Goal: Task Accomplishment & Management: Use online tool/utility

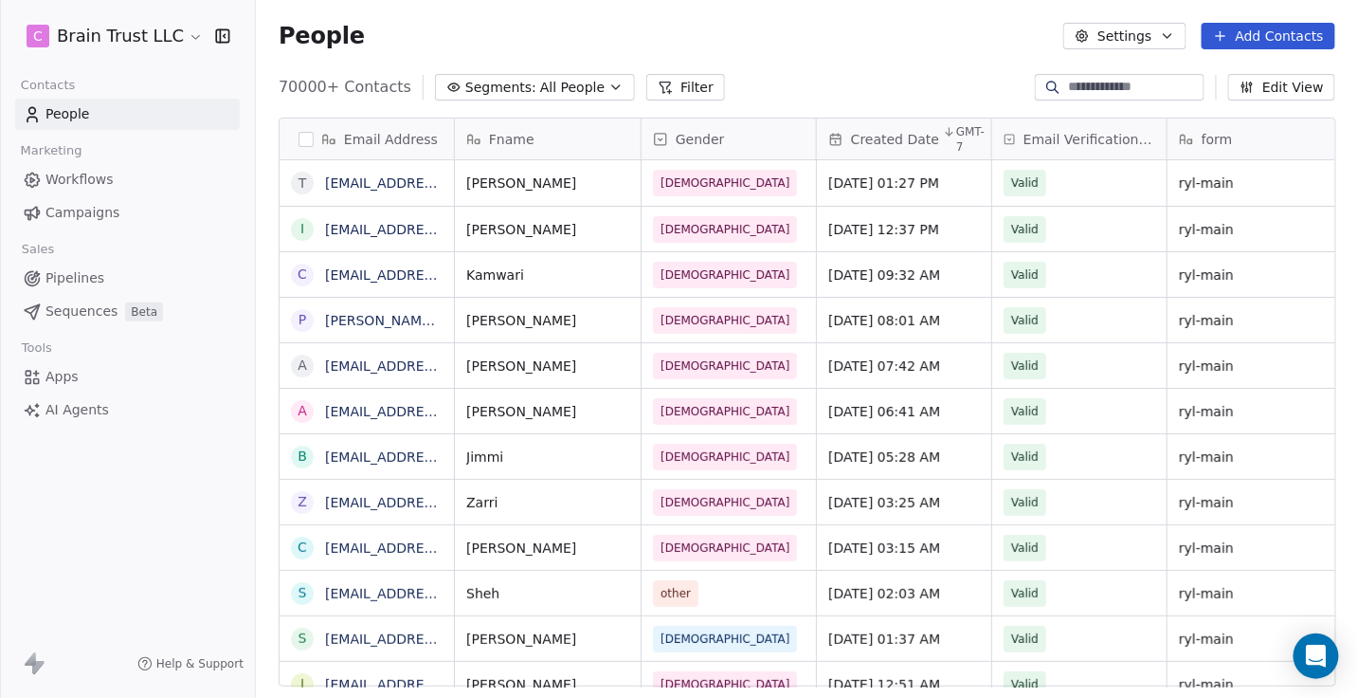
scroll to position [613, 1102]
click at [58, 210] on span "Campaigns" at bounding box center [83, 213] width 74 height 20
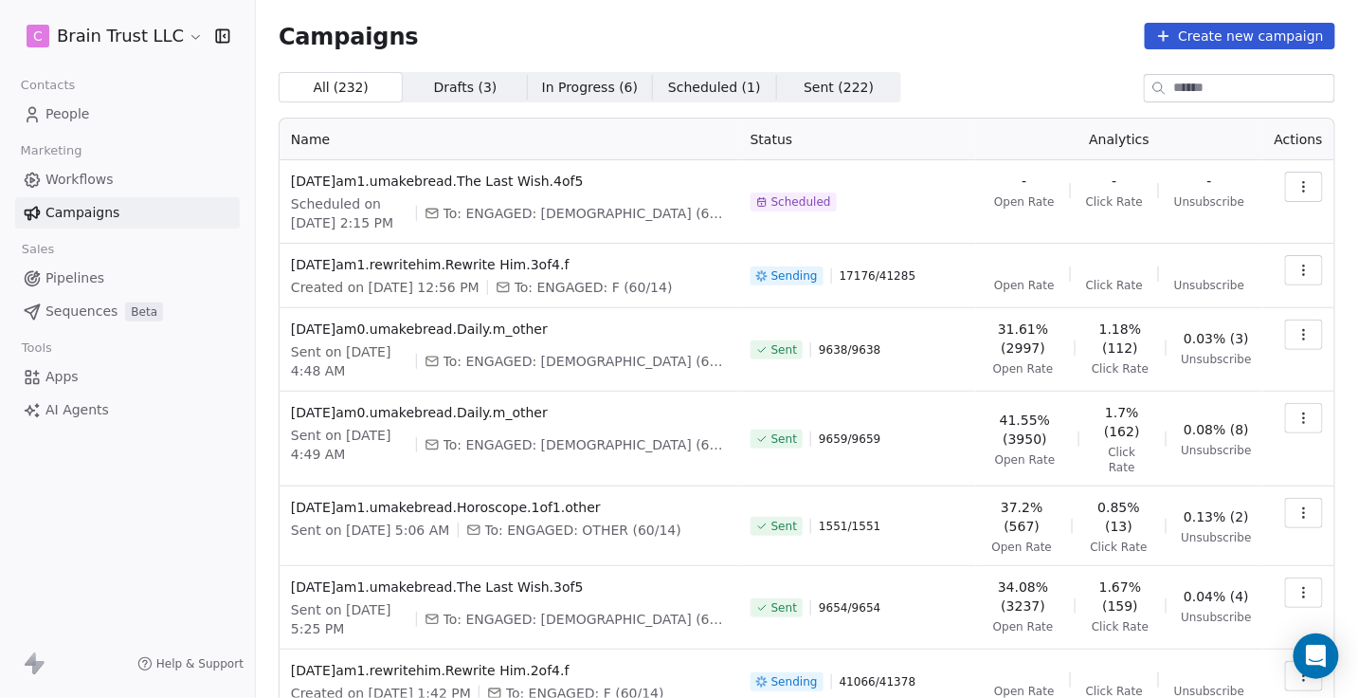
click at [1217, 90] on input at bounding box center [1255, 88] width 160 height 27
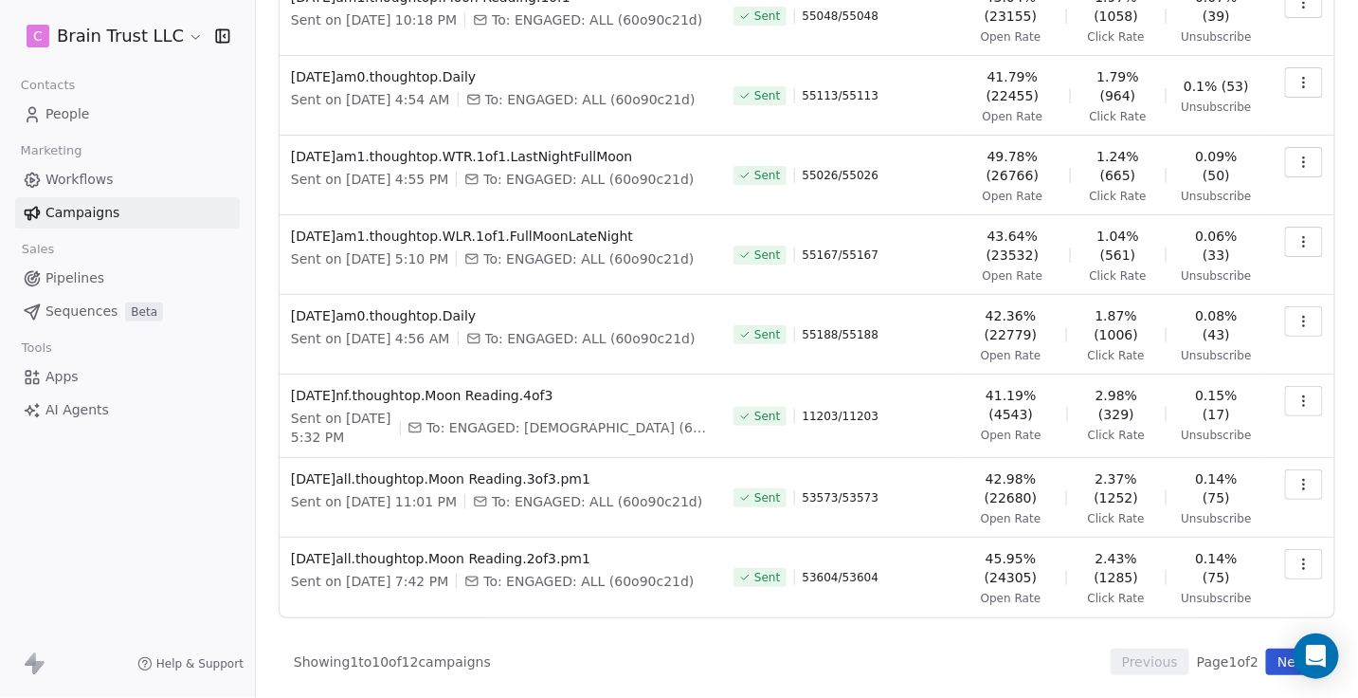
scroll to position [371, 0]
click at [1305, 559] on icon "button" at bounding box center [1304, 563] width 15 height 15
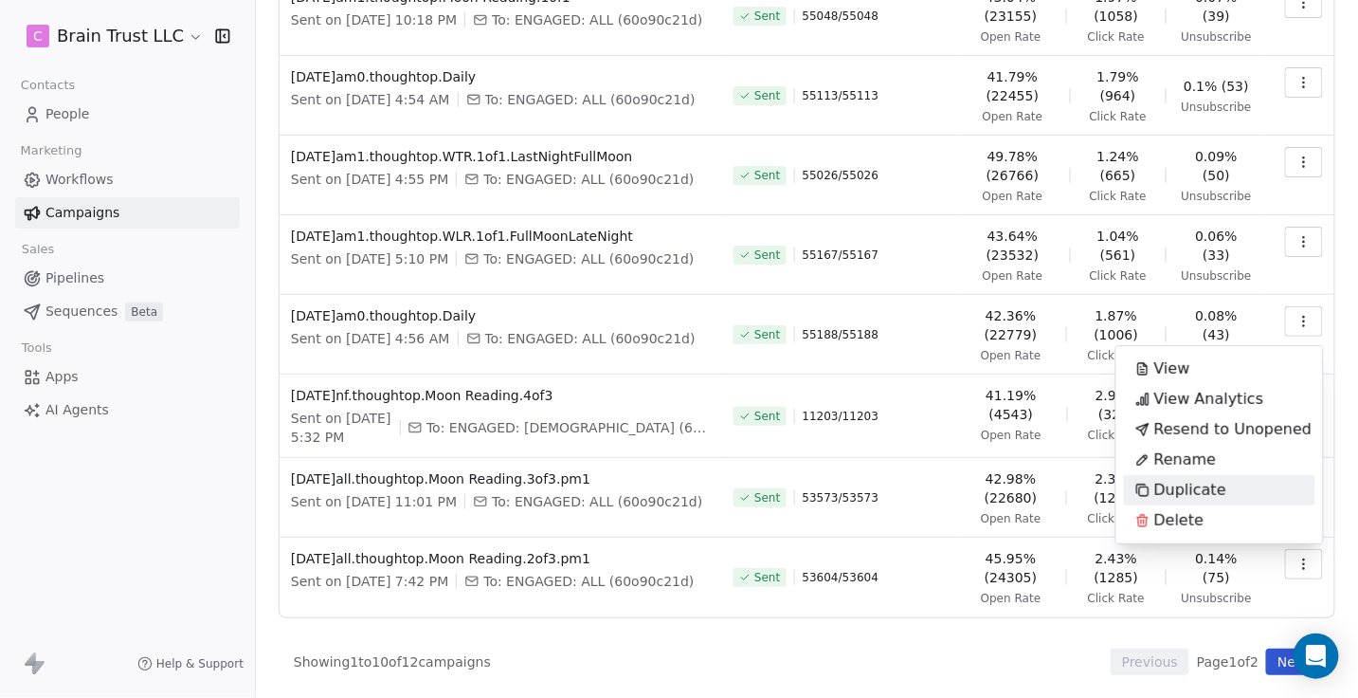
click at [1203, 482] on span "Duplicate" at bounding box center [1191, 490] width 72 height 23
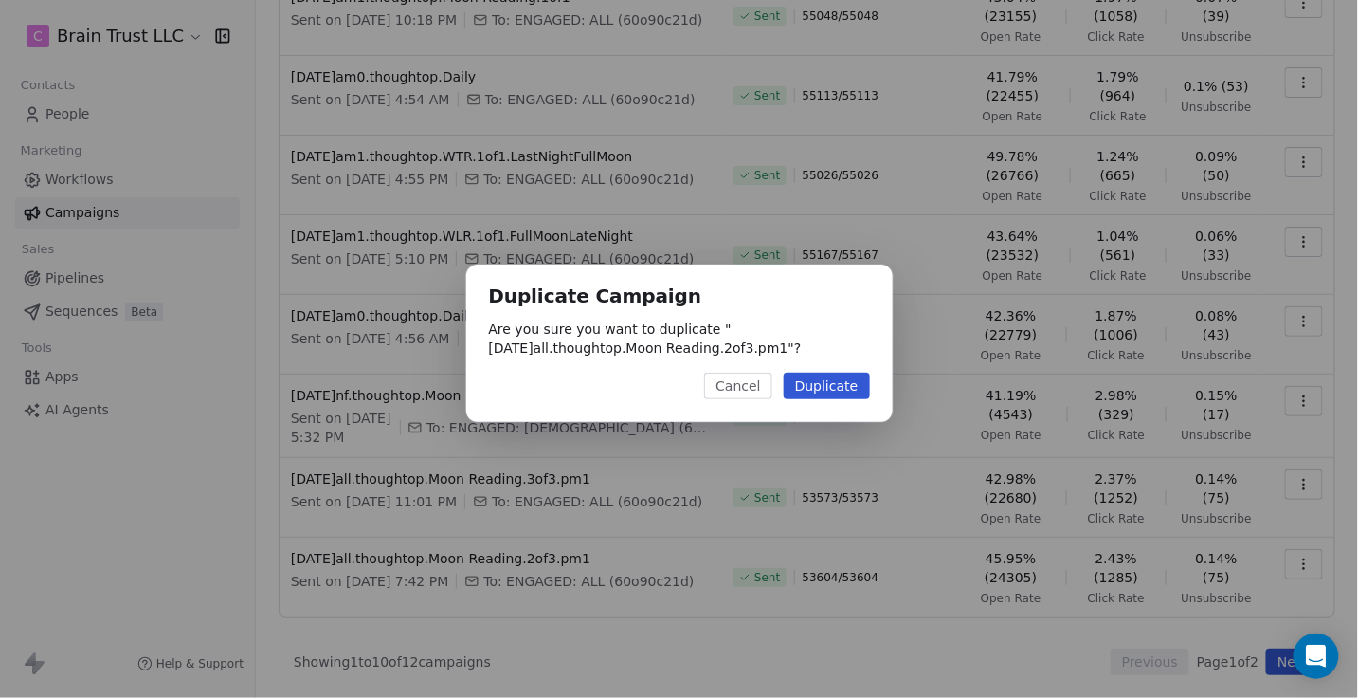
click at [824, 392] on button "Duplicate" at bounding box center [827, 386] width 86 height 27
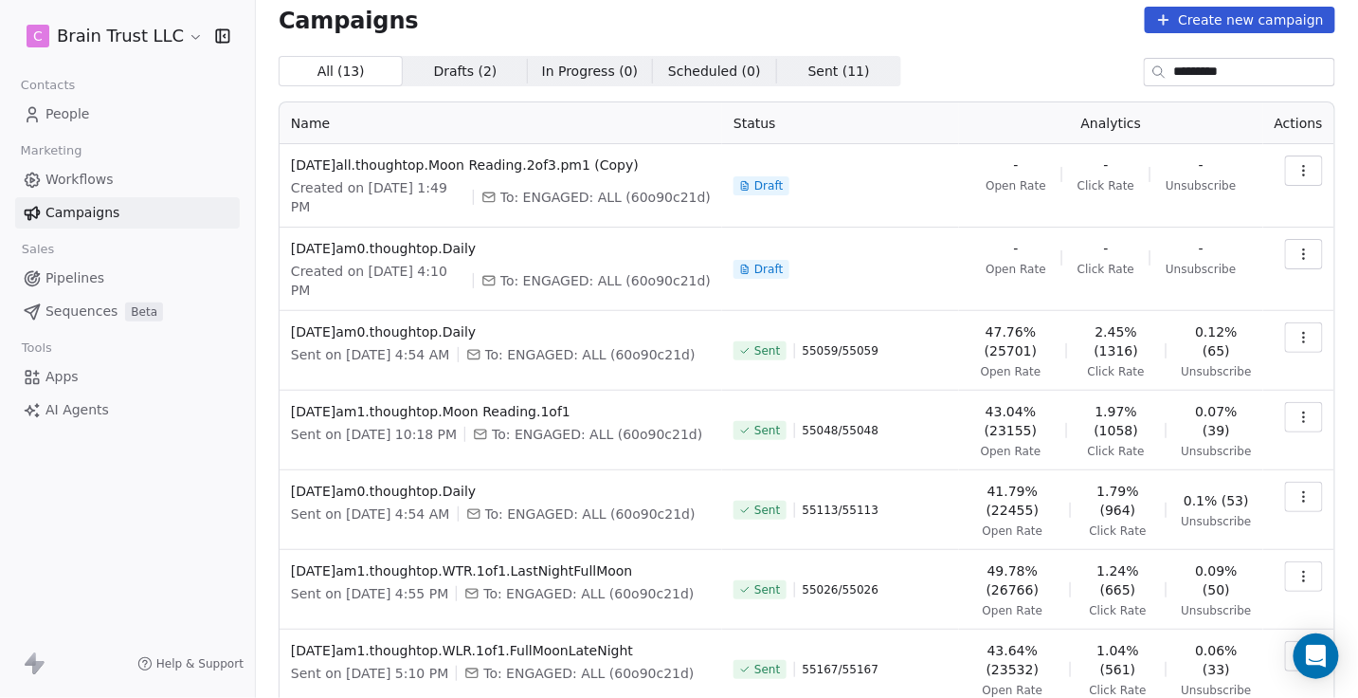
scroll to position [0, 0]
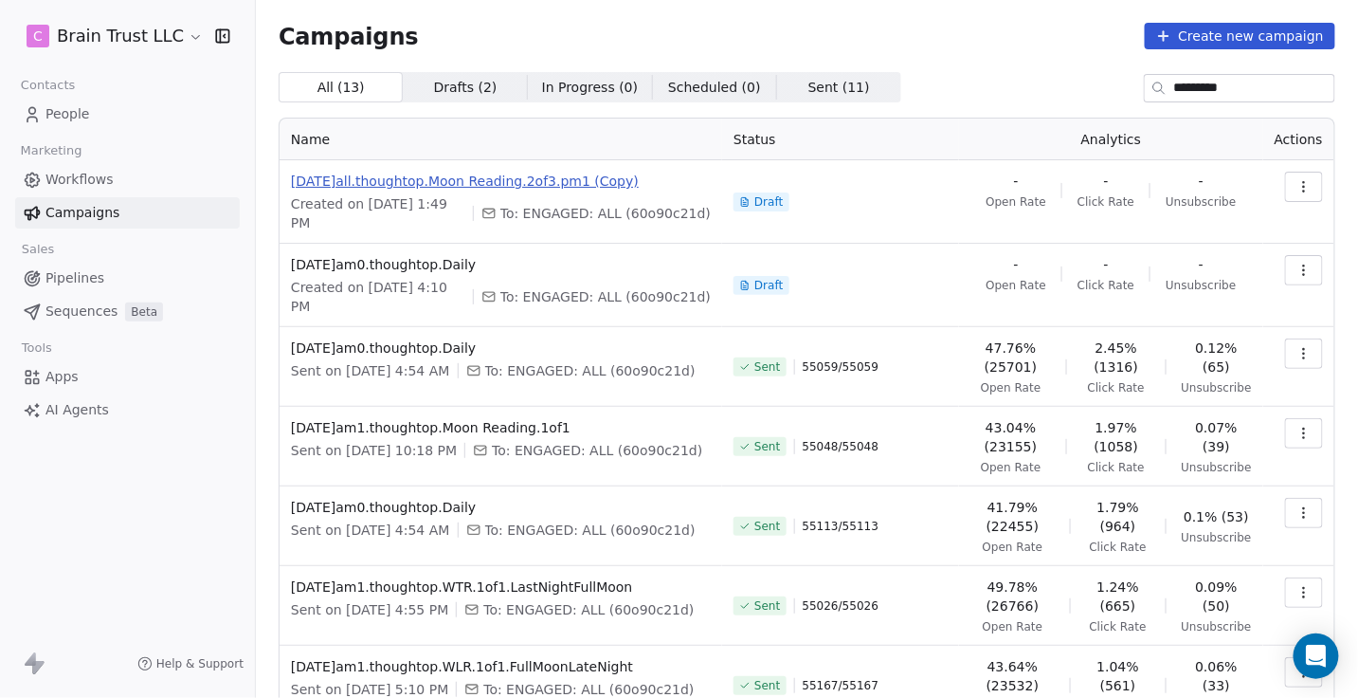
click at [563, 176] on span "[DATE]all.thoughtop.Moon Reading.2of3.pm1 (Copy)" at bounding box center [501, 181] width 420 height 19
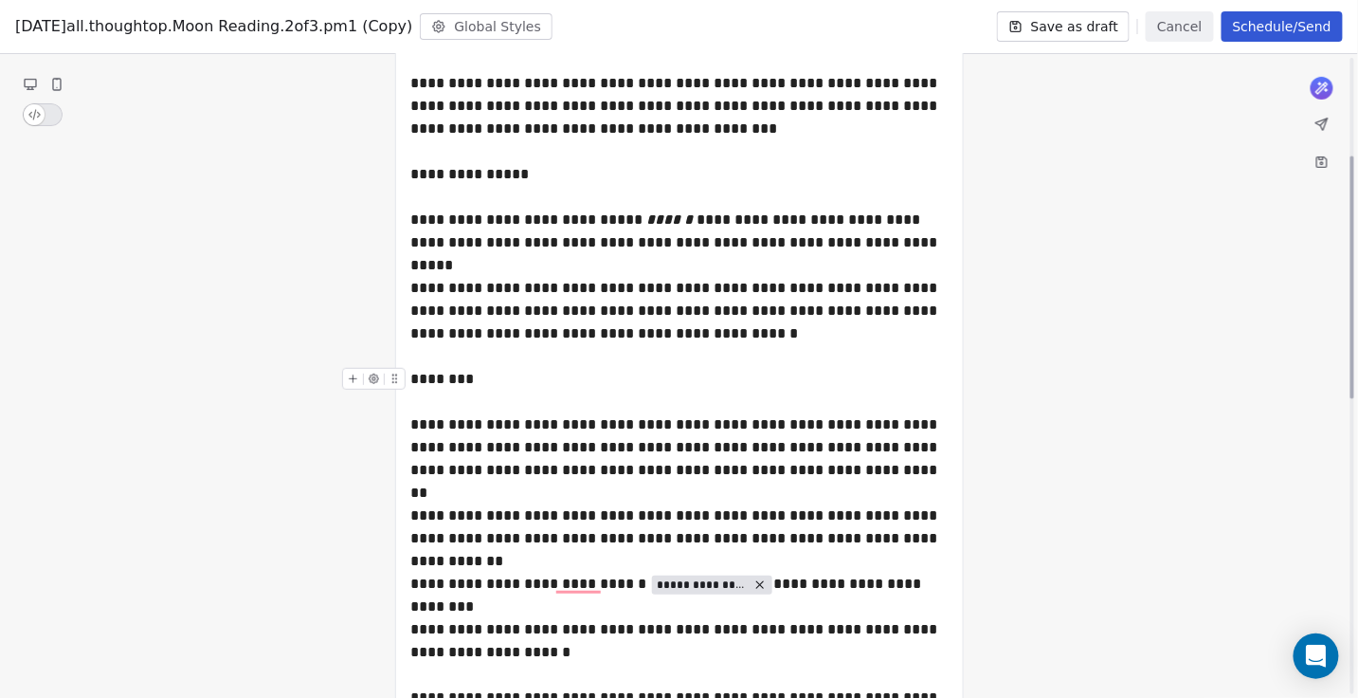
scroll to position [260, 0]
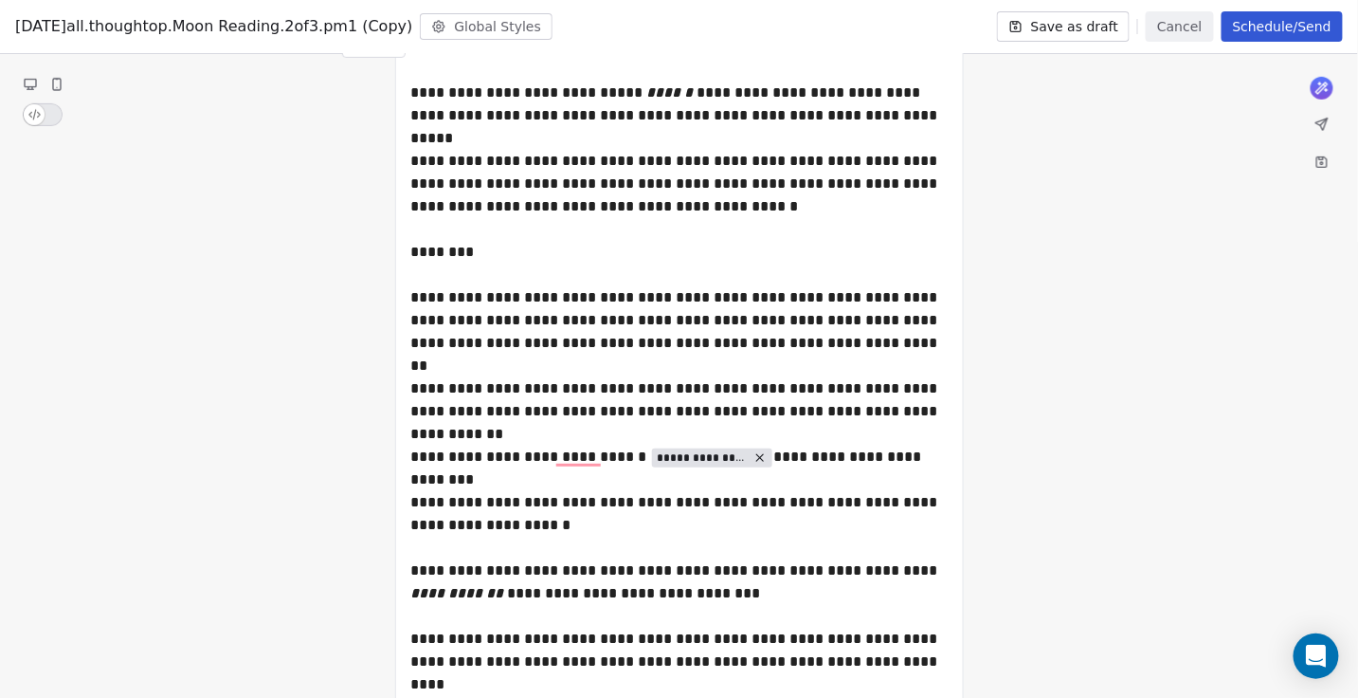
click at [1171, 27] on button "Cancel" at bounding box center [1179, 26] width 67 height 30
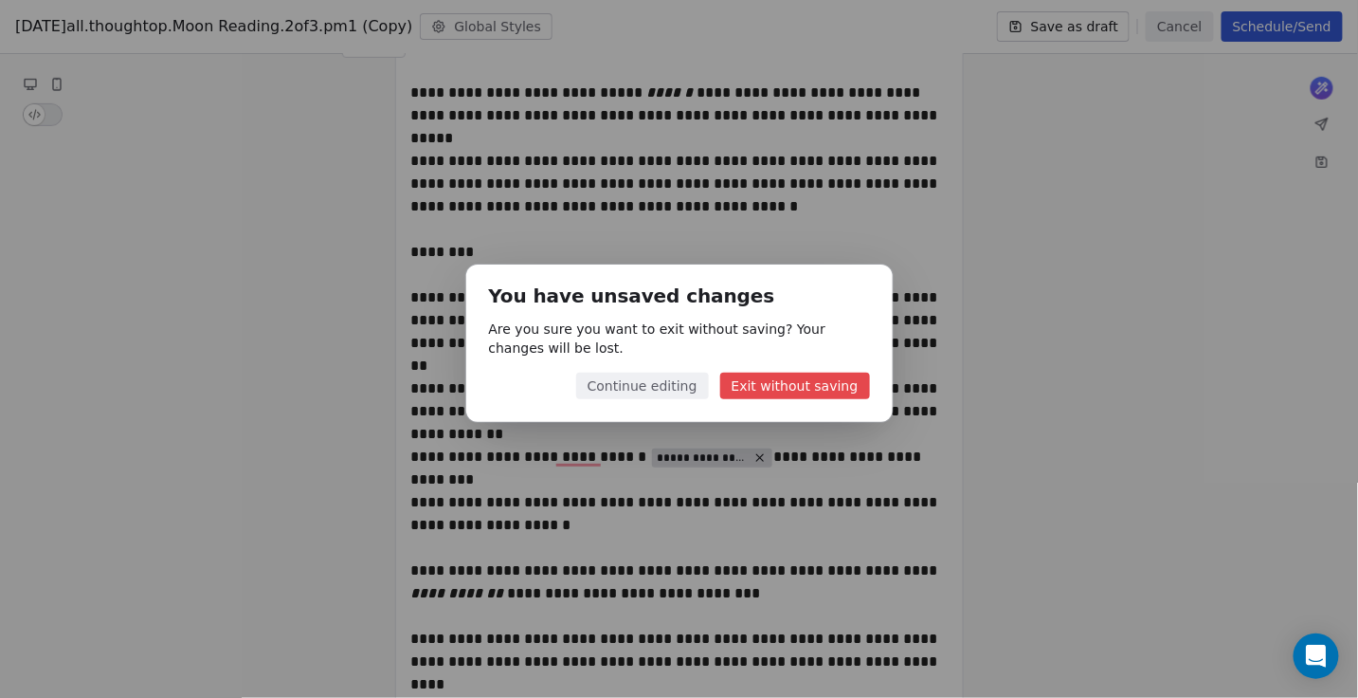
click at [837, 381] on button "Exit without saving" at bounding box center [795, 386] width 150 height 27
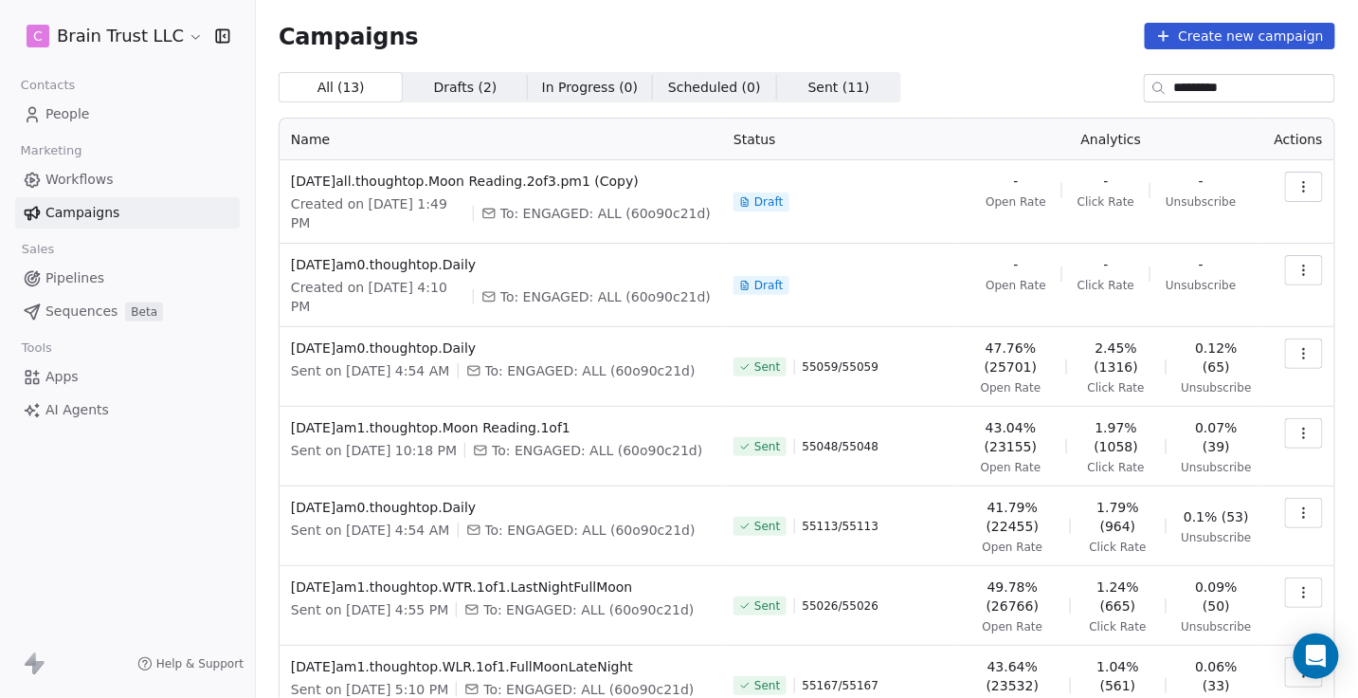
click at [1300, 189] on icon "button" at bounding box center [1304, 186] width 15 height 15
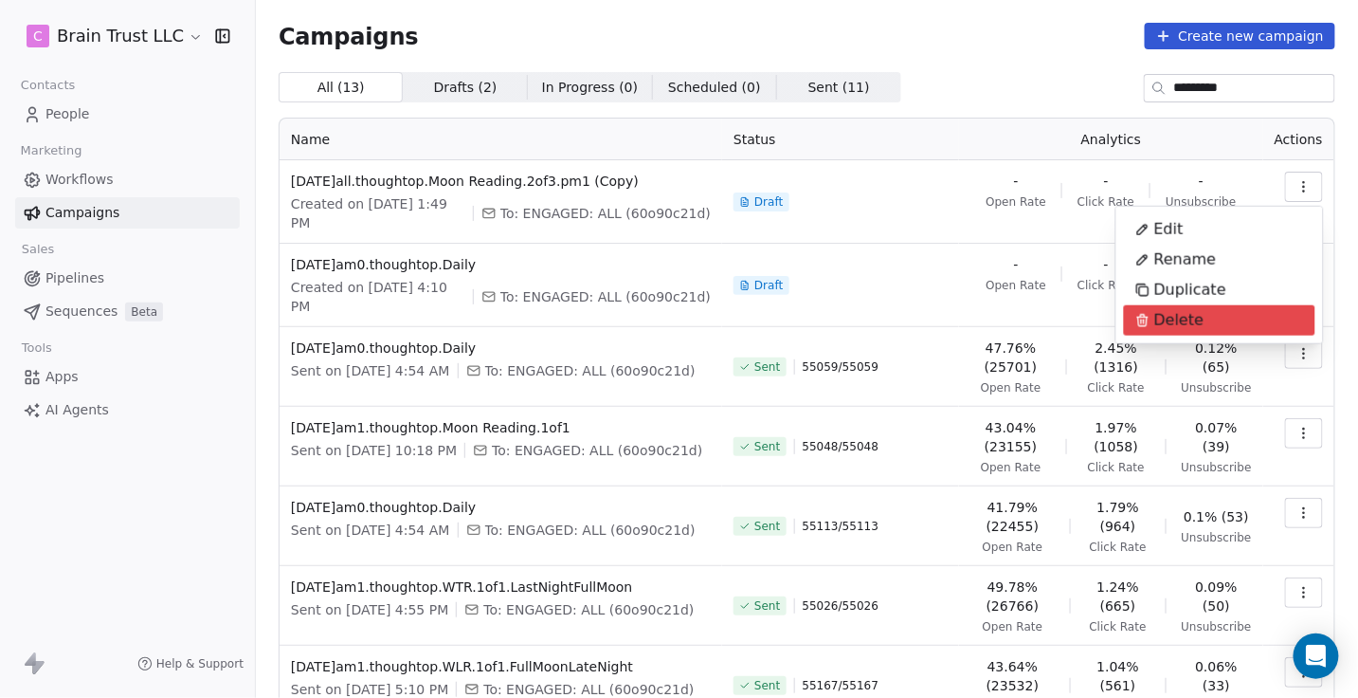
click at [1177, 317] on span "Delete" at bounding box center [1180, 320] width 50 height 23
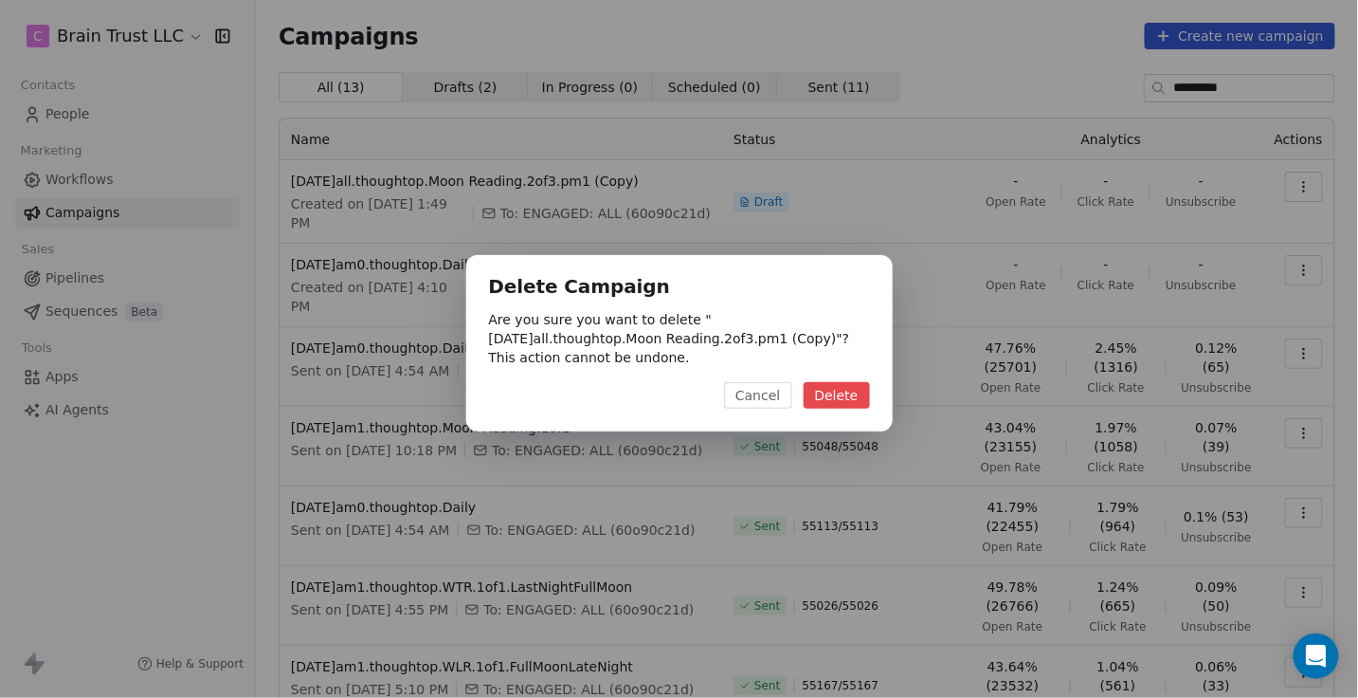
click at [846, 393] on button "Delete" at bounding box center [837, 395] width 66 height 27
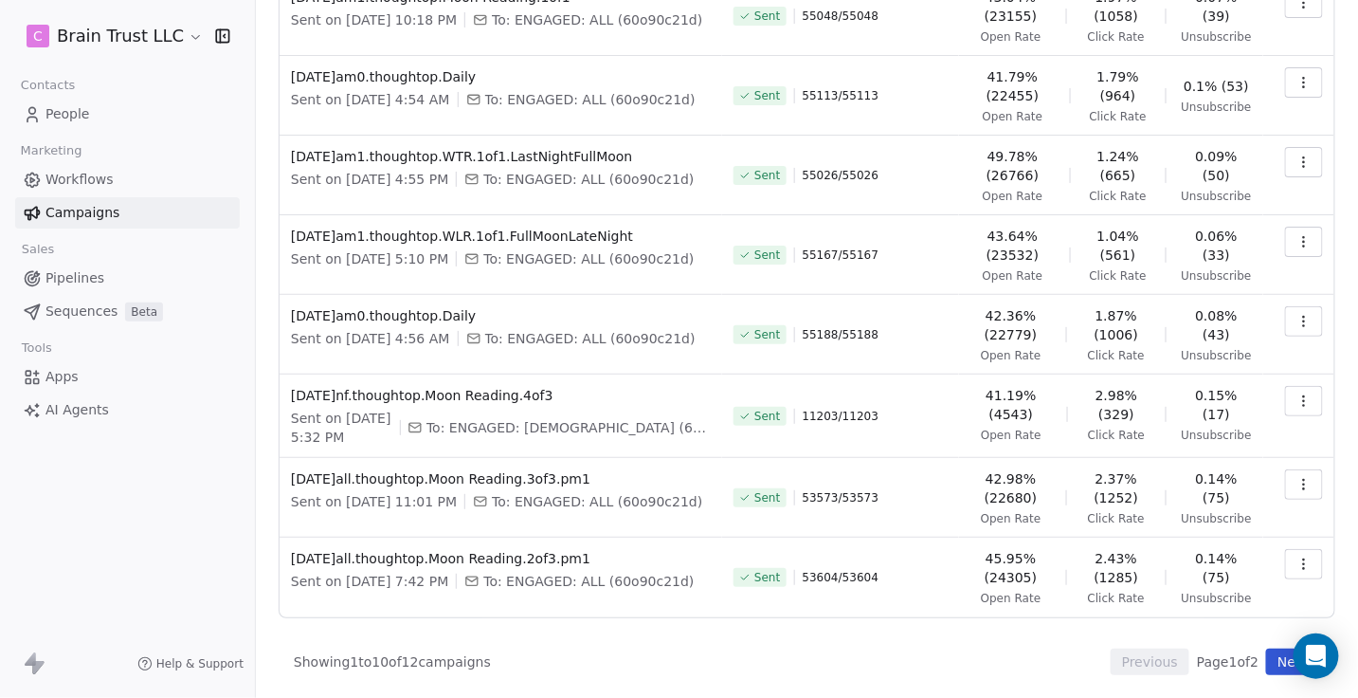
click at [1276, 662] on button "Next" at bounding box center [1293, 661] width 54 height 27
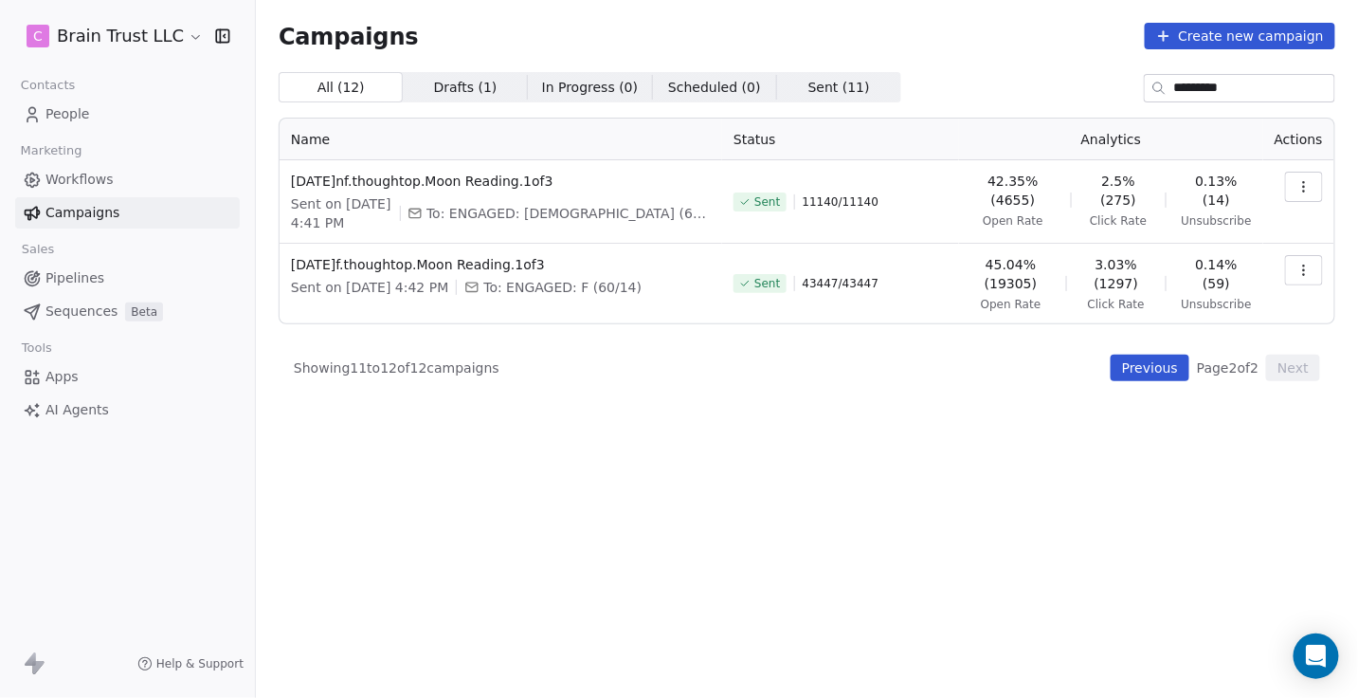
click at [1304, 271] on icon "button" at bounding box center [1304, 270] width 15 height 15
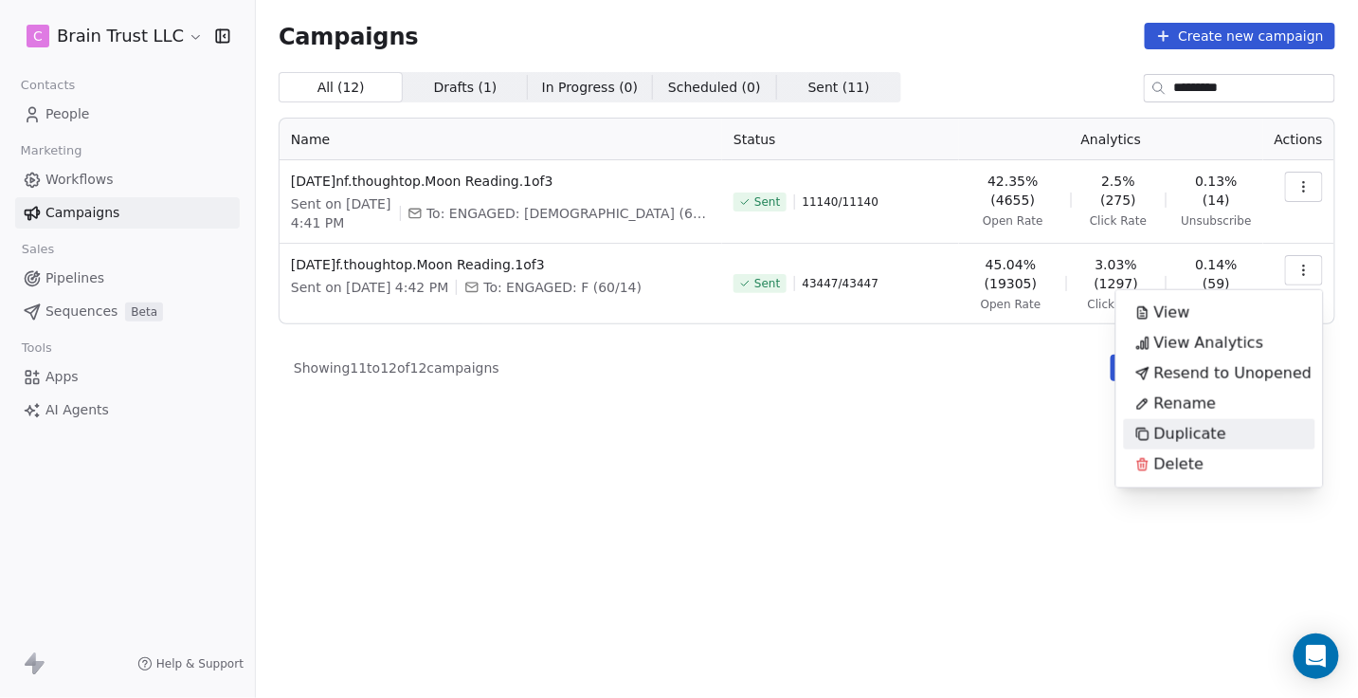
click at [1167, 434] on span "Duplicate" at bounding box center [1191, 434] width 72 height 23
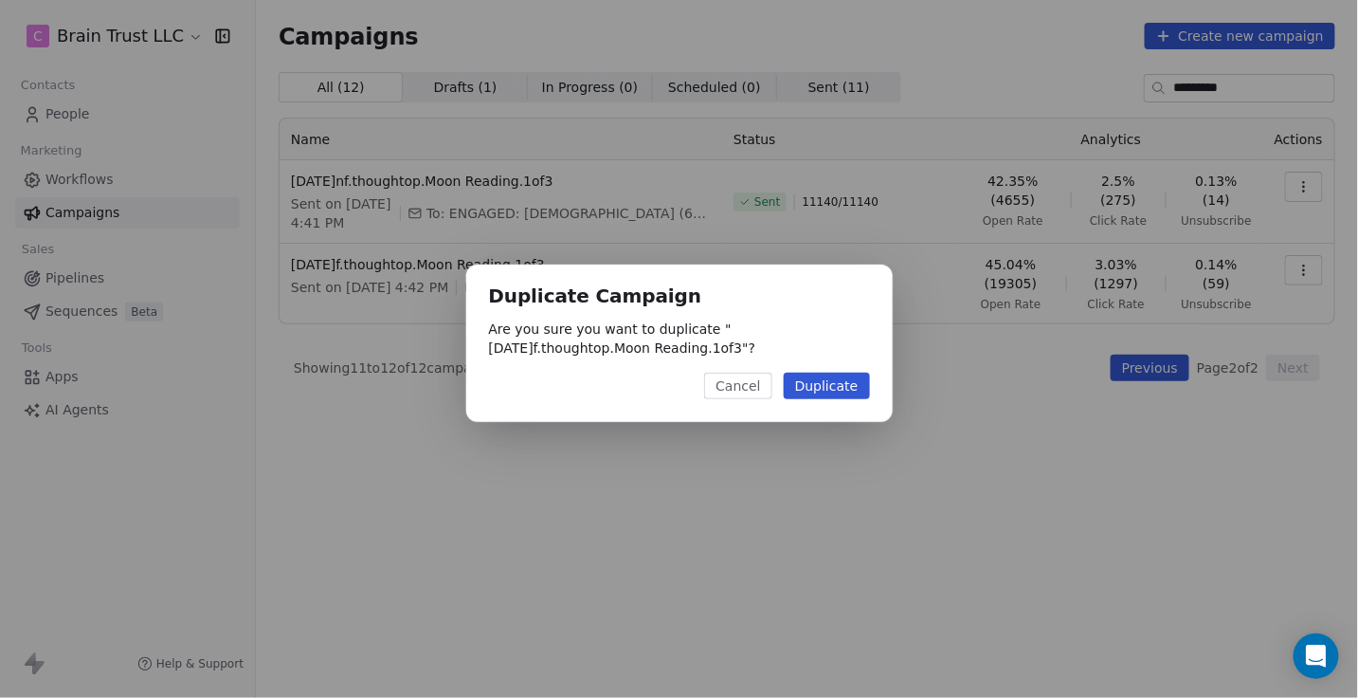
click at [842, 380] on button "Duplicate" at bounding box center [827, 386] width 86 height 27
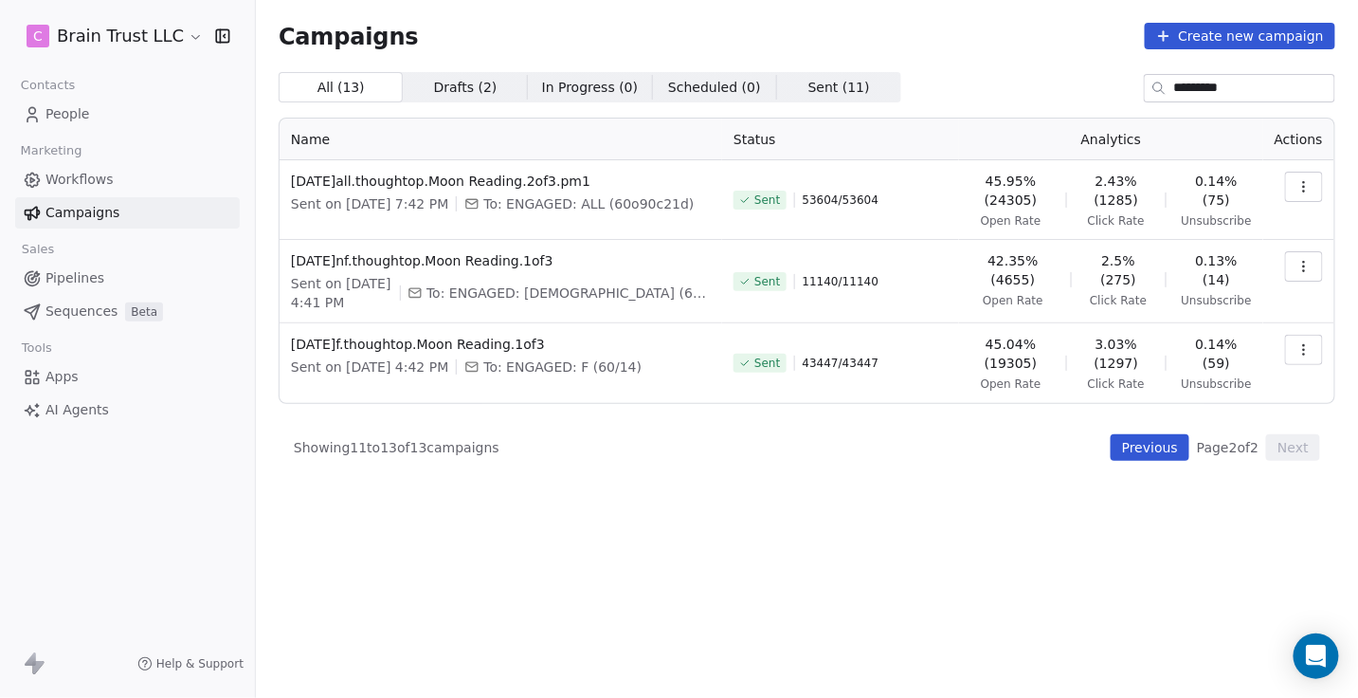
click at [1146, 449] on button "Previous" at bounding box center [1150, 447] width 79 height 27
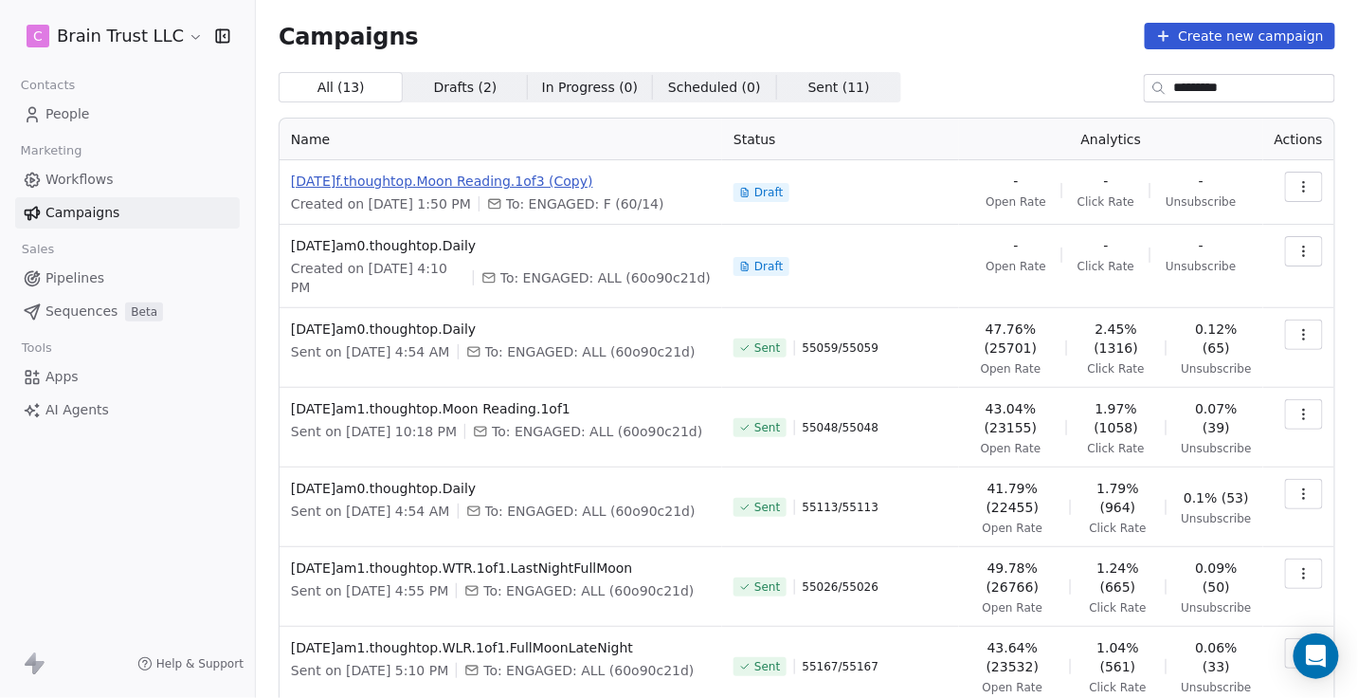
click at [538, 180] on span "[DATE]f.thoughtop.Moon Reading.1of3 (Copy)" at bounding box center [501, 181] width 420 height 19
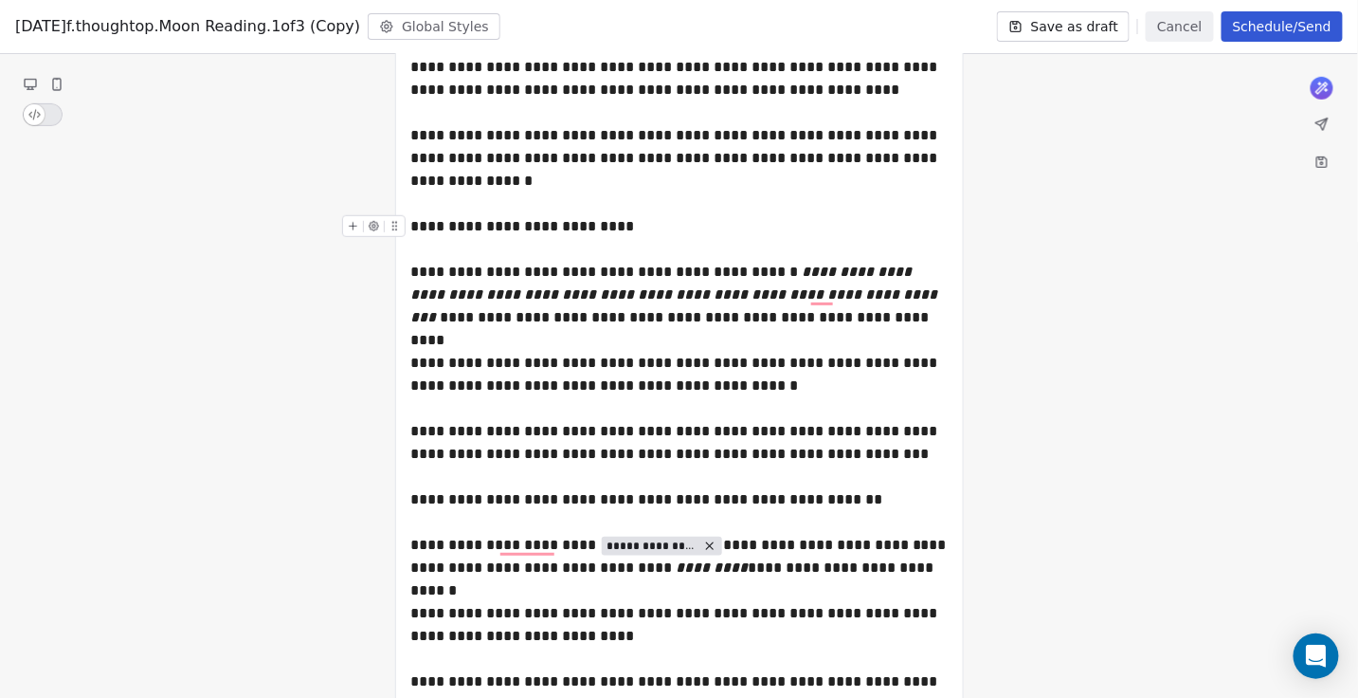
click at [413, 225] on div "**********" at bounding box center [679, 226] width 537 height 23
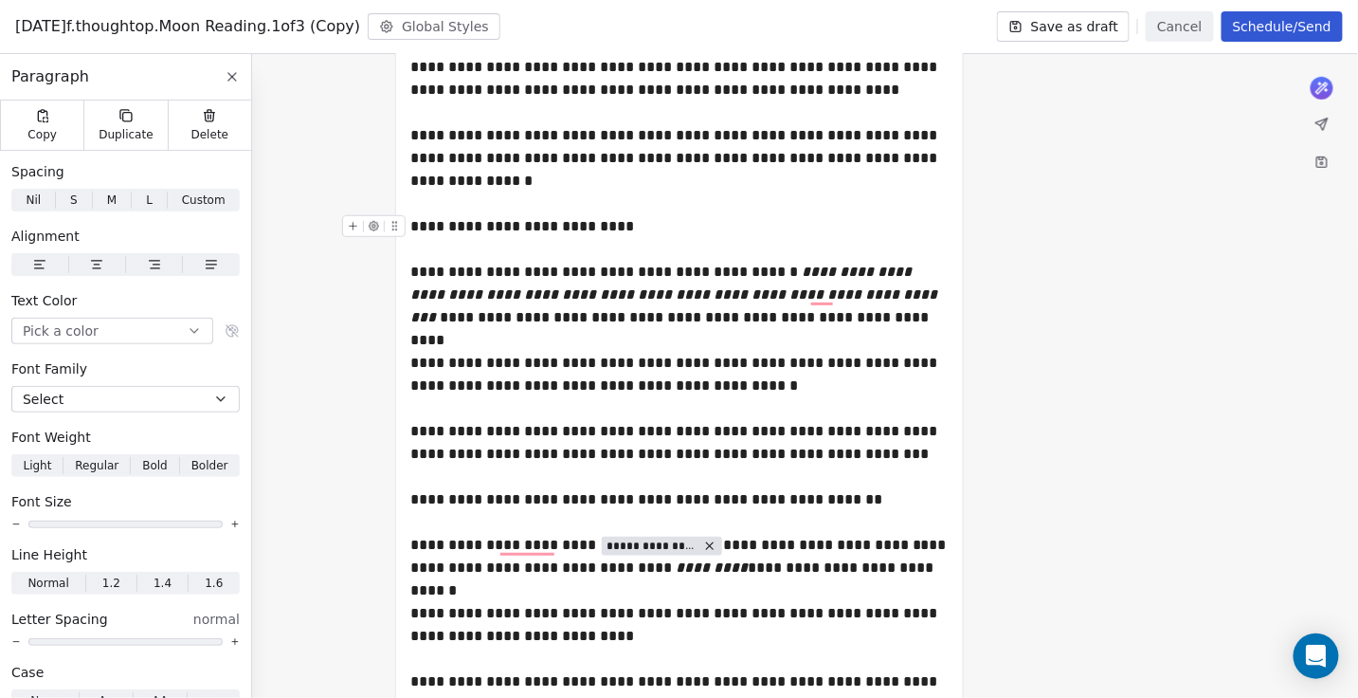
drag, startPoint x: 412, startPoint y: 226, endPoint x: 441, endPoint y: 228, distance: 28.5
click at [441, 228] on div "**********" at bounding box center [679, 226] width 537 height 23
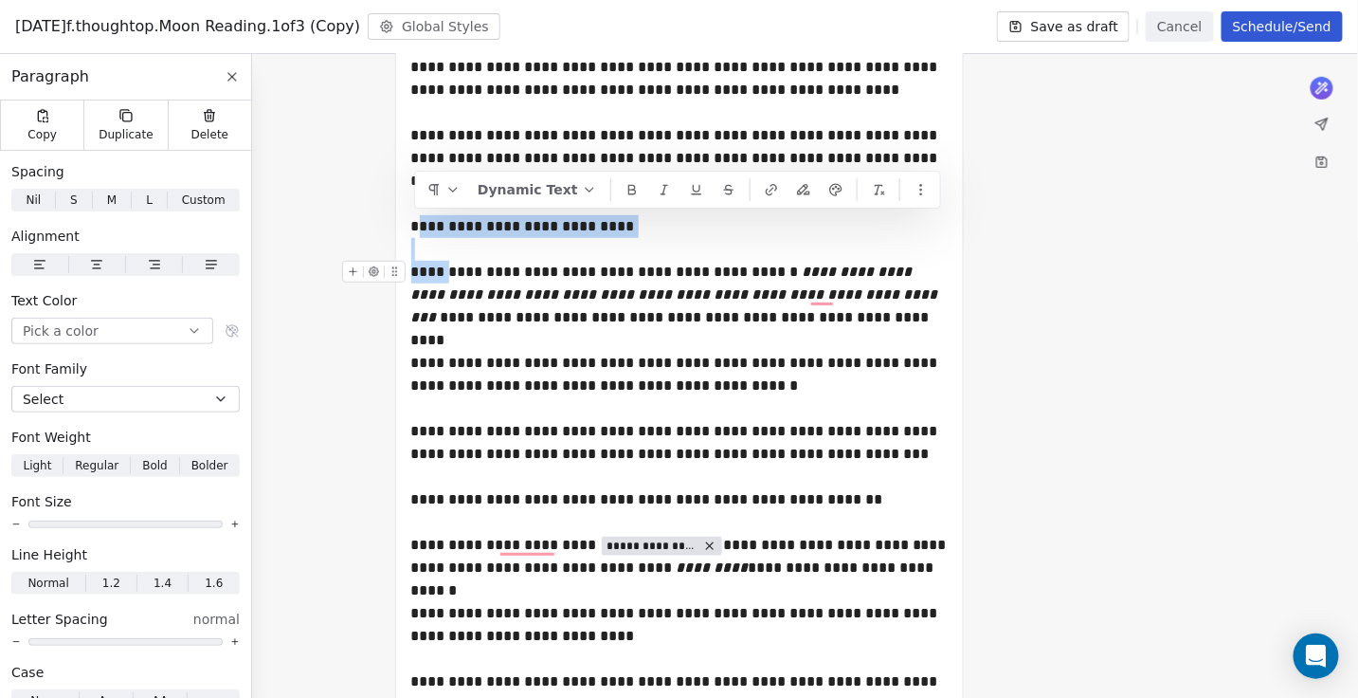
drag, startPoint x: 414, startPoint y: 226, endPoint x: 451, endPoint y: 262, distance: 51.6
click at [451, 262] on div "**********" at bounding box center [679, 550] width 537 height 1398
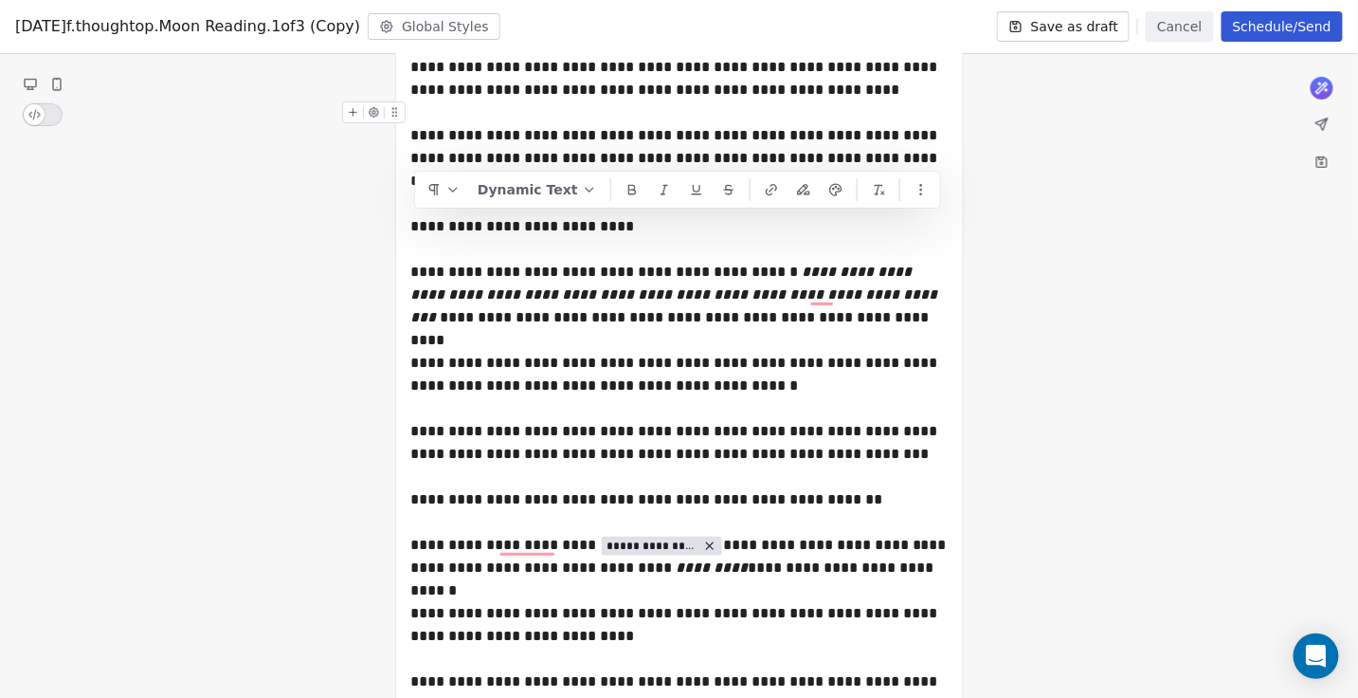
click at [455, 122] on div "To enrich screen reader interactions, please activate Accessibility in Grammarl…" at bounding box center [679, 112] width 537 height 23
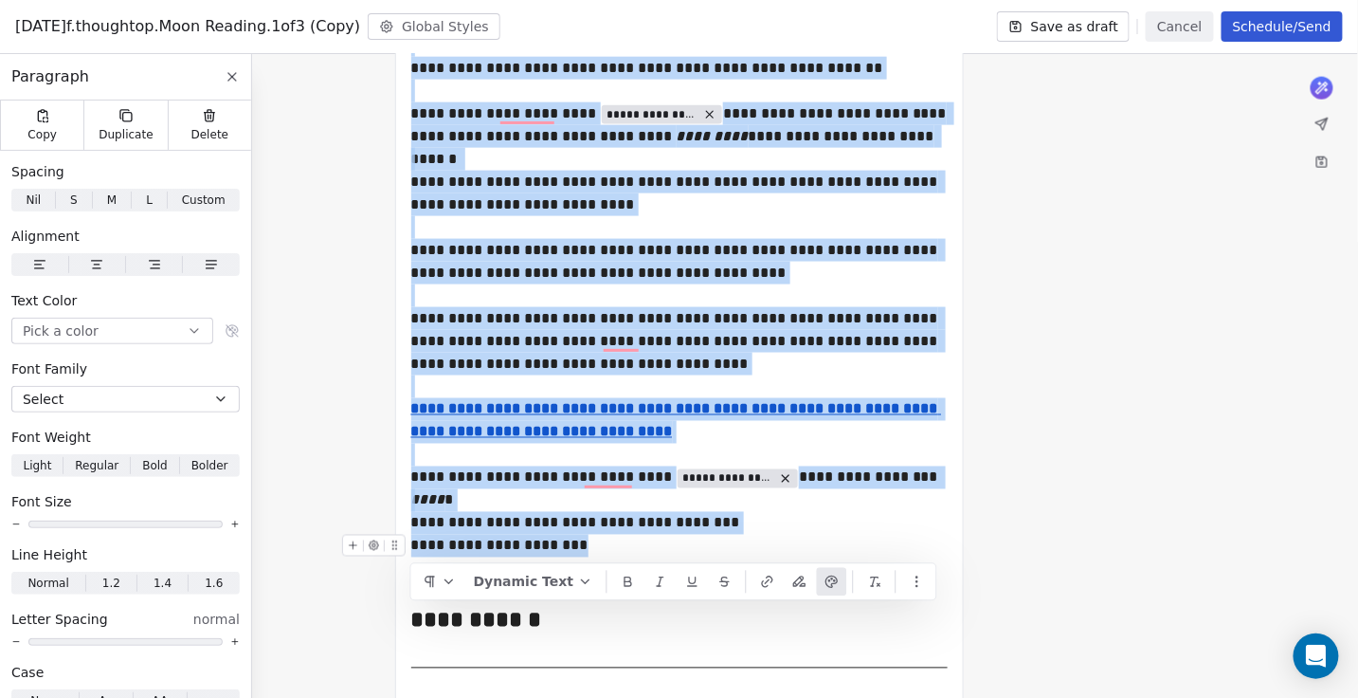
drag, startPoint x: 412, startPoint y: 209, endPoint x: 574, endPoint y: 544, distance: 372.3
click at [574, 544] on div "**********" at bounding box center [679, 119] width 537 height 1398
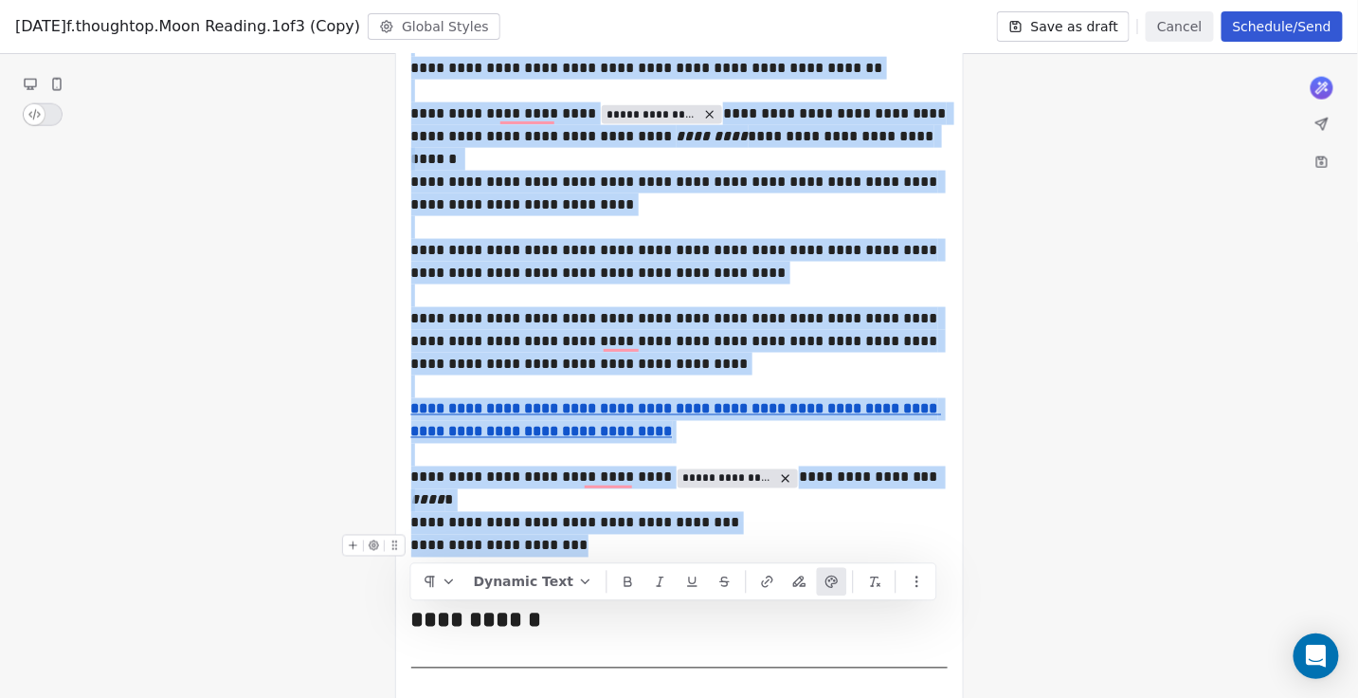
copy div "**********"
click at [1183, 33] on button "Cancel" at bounding box center [1179, 26] width 67 height 30
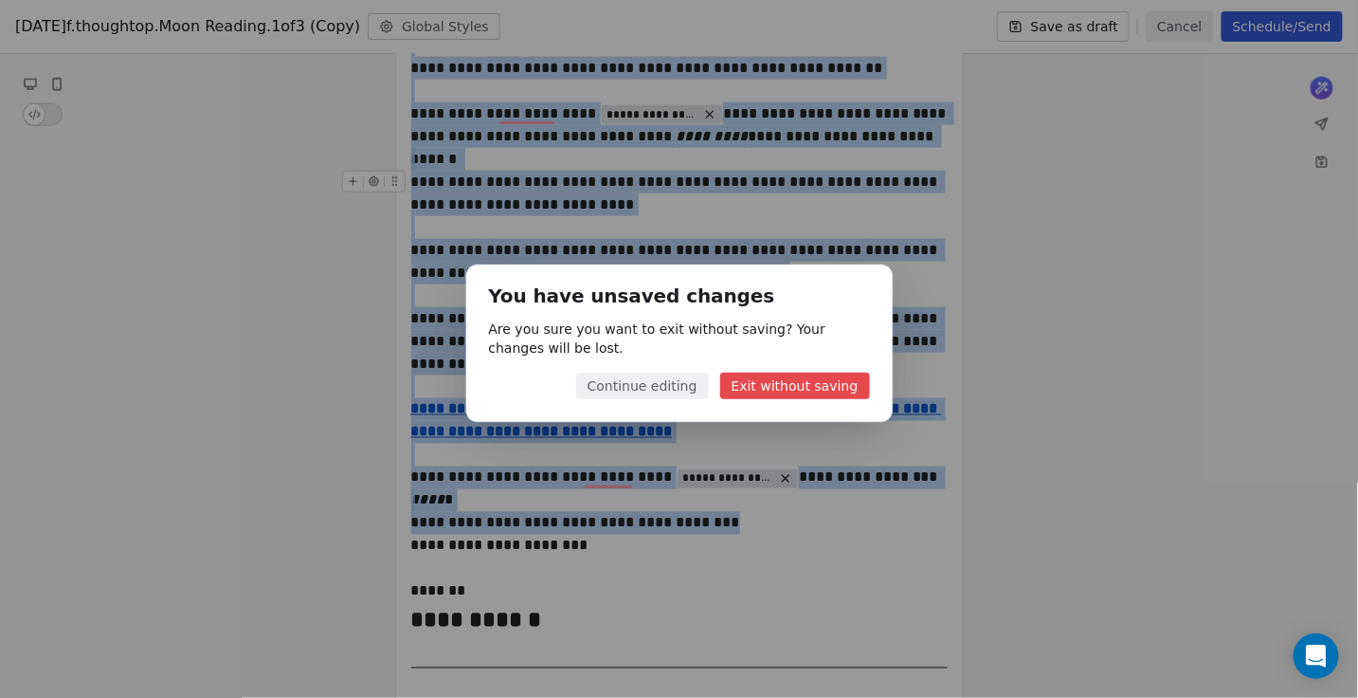
click at [773, 390] on button "Exit without saving" at bounding box center [795, 386] width 150 height 27
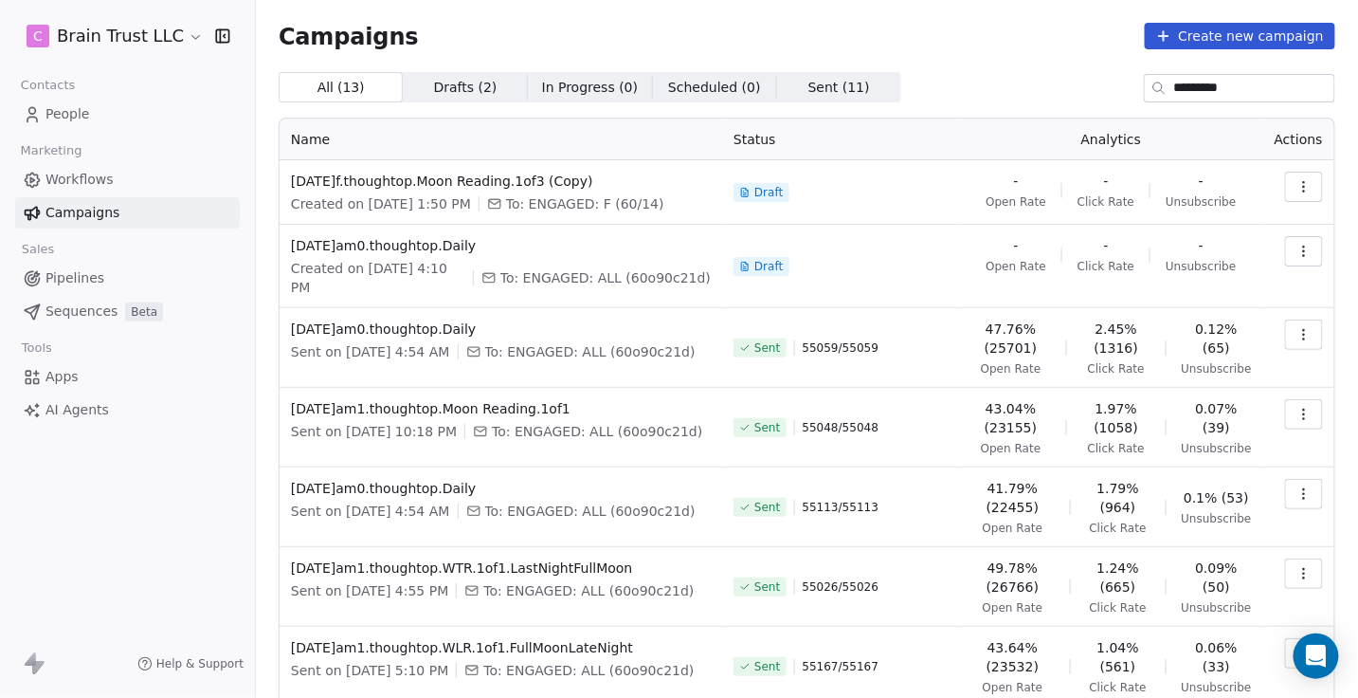
click at [1299, 191] on icon "button" at bounding box center [1304, 186] width 15 height 15
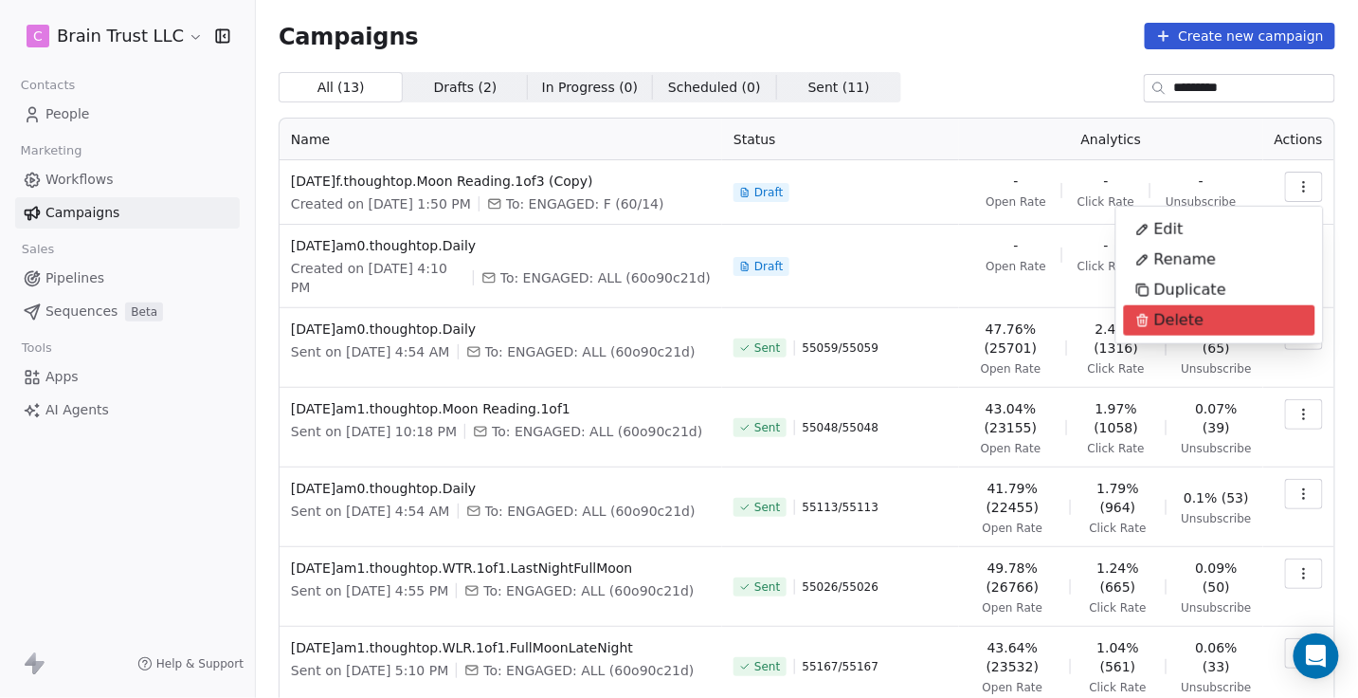
click at [1164, 317] on span "Delete" at bounding box center [1180, 320] width 50 height 23
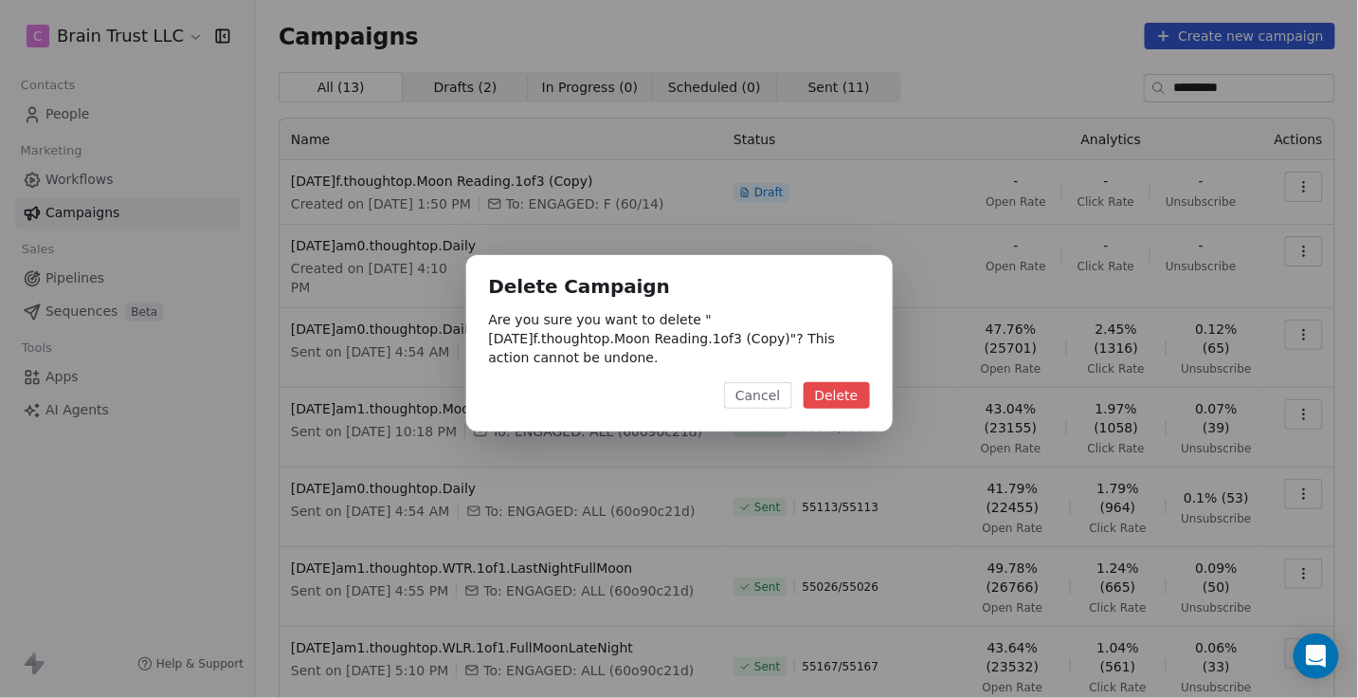
click at [854, 386] on button "Delete" at bounding box center [837, 395] width 66 height 27
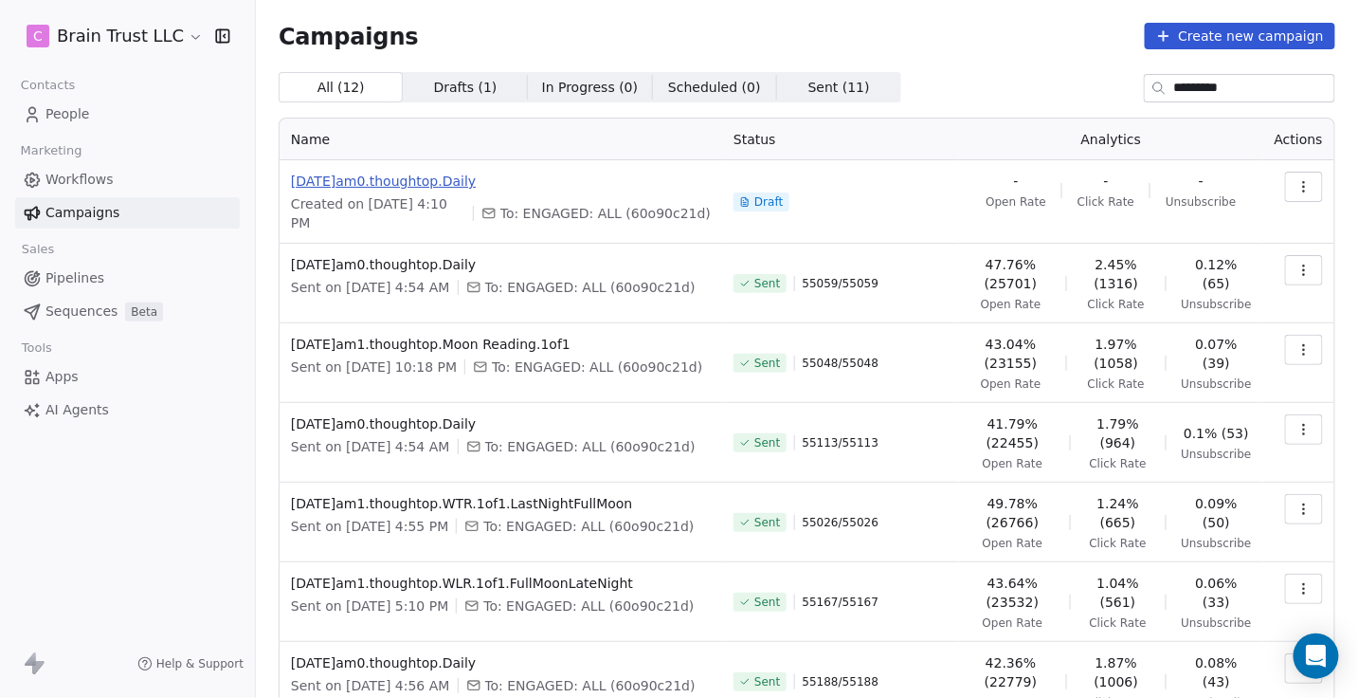
click at [430, 178] on span "[DATE]am0.thoughtop.Daily" at bounding box center [501, 181] width 420 height 19
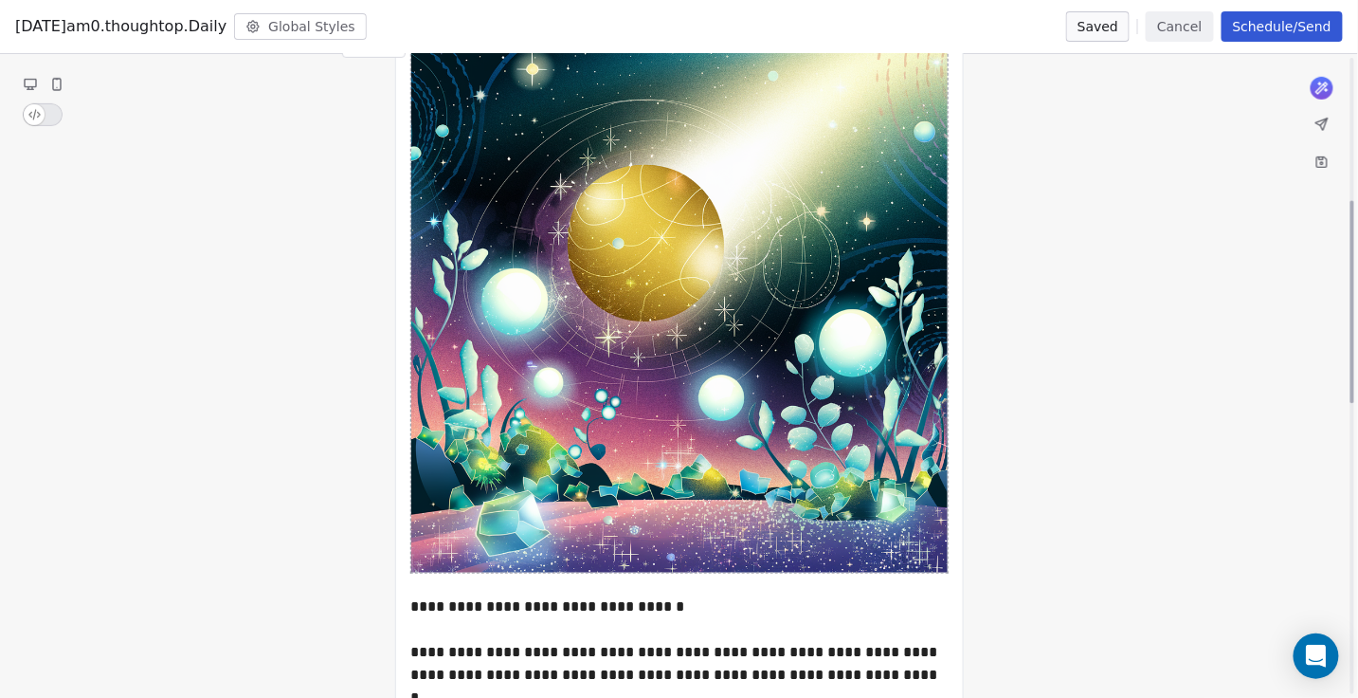
scroll to position [478, 0]
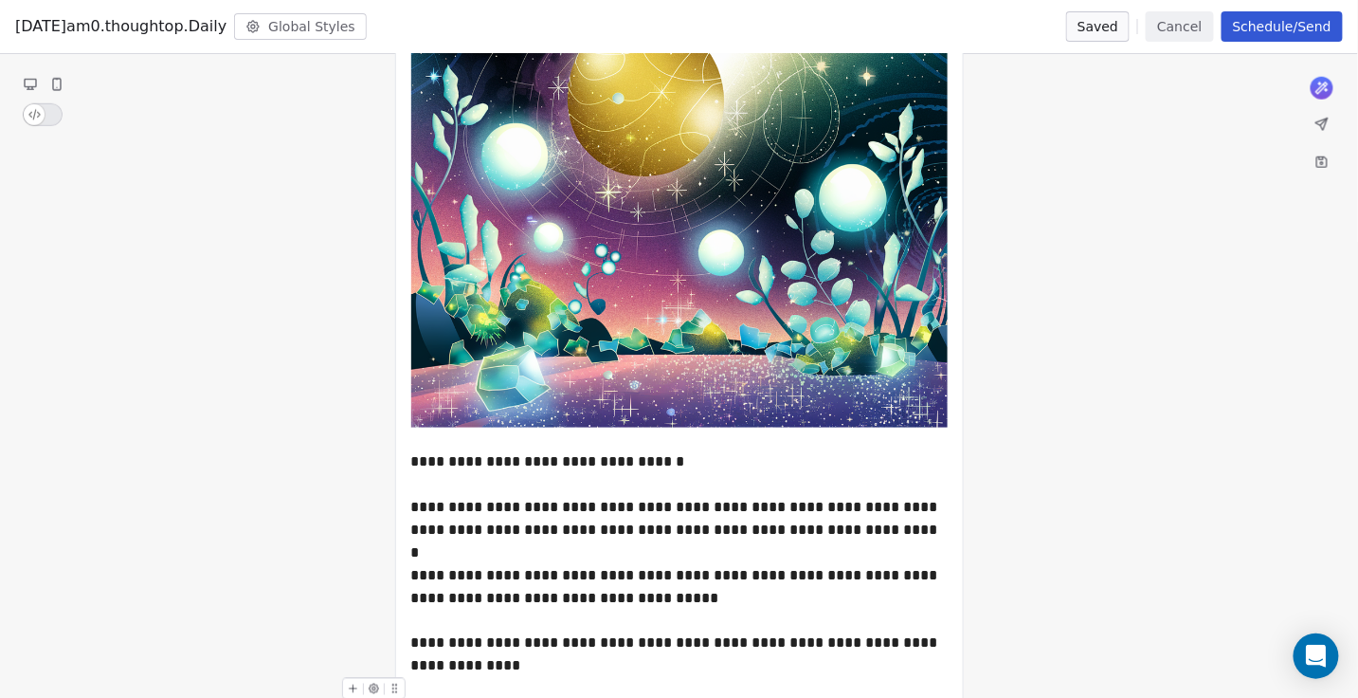
click at [1181, 24] on button "Cancel" at bounding box center [1179, 26] width 67 height 30
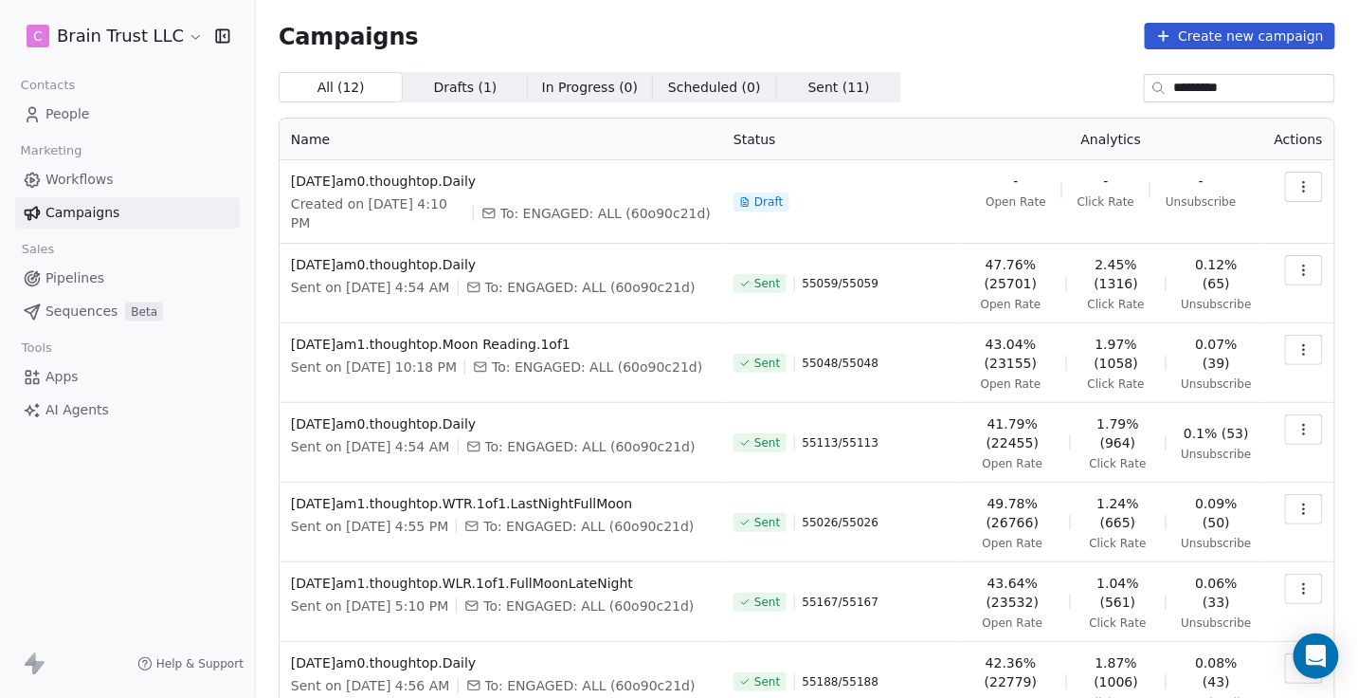
click at [1205, 93] on input "*********" at bounding box center [1255, 88] width 160 height 27
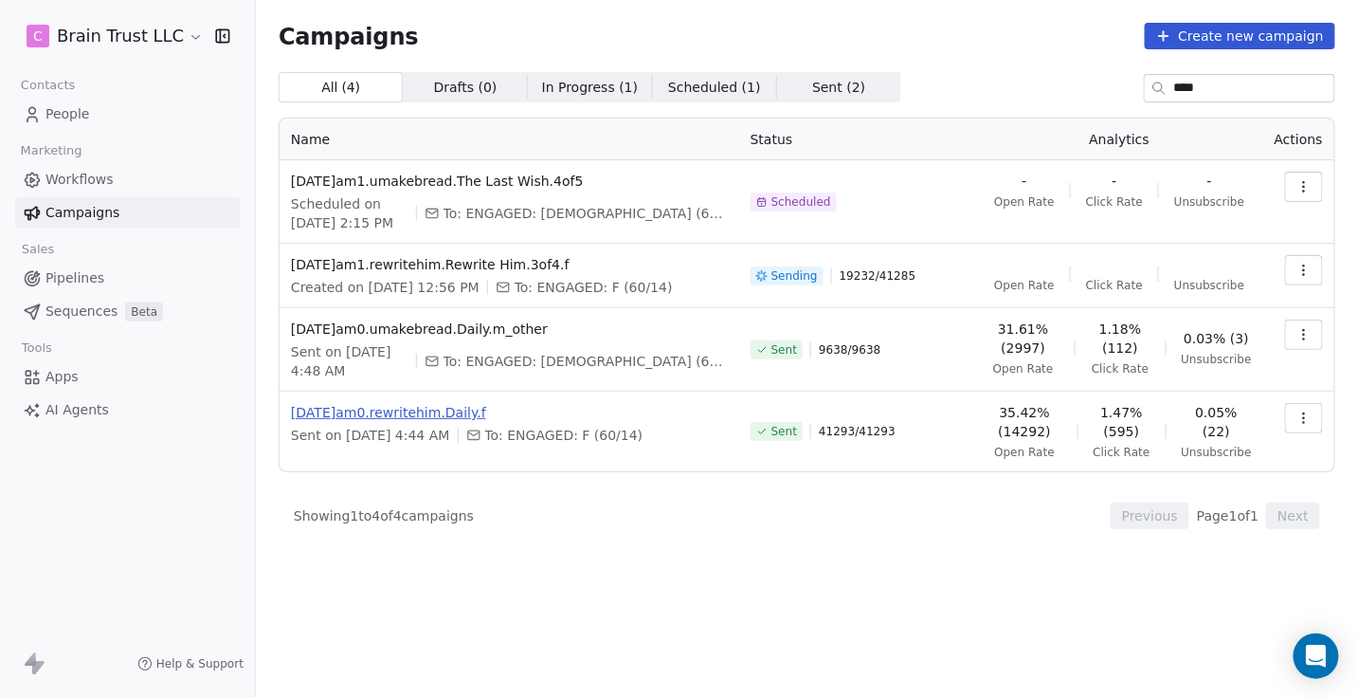
click at [463, 409] on span "[DATE]am0.rewritehim.Daily.f" at bounding box center [509, 412] width 437 height 19
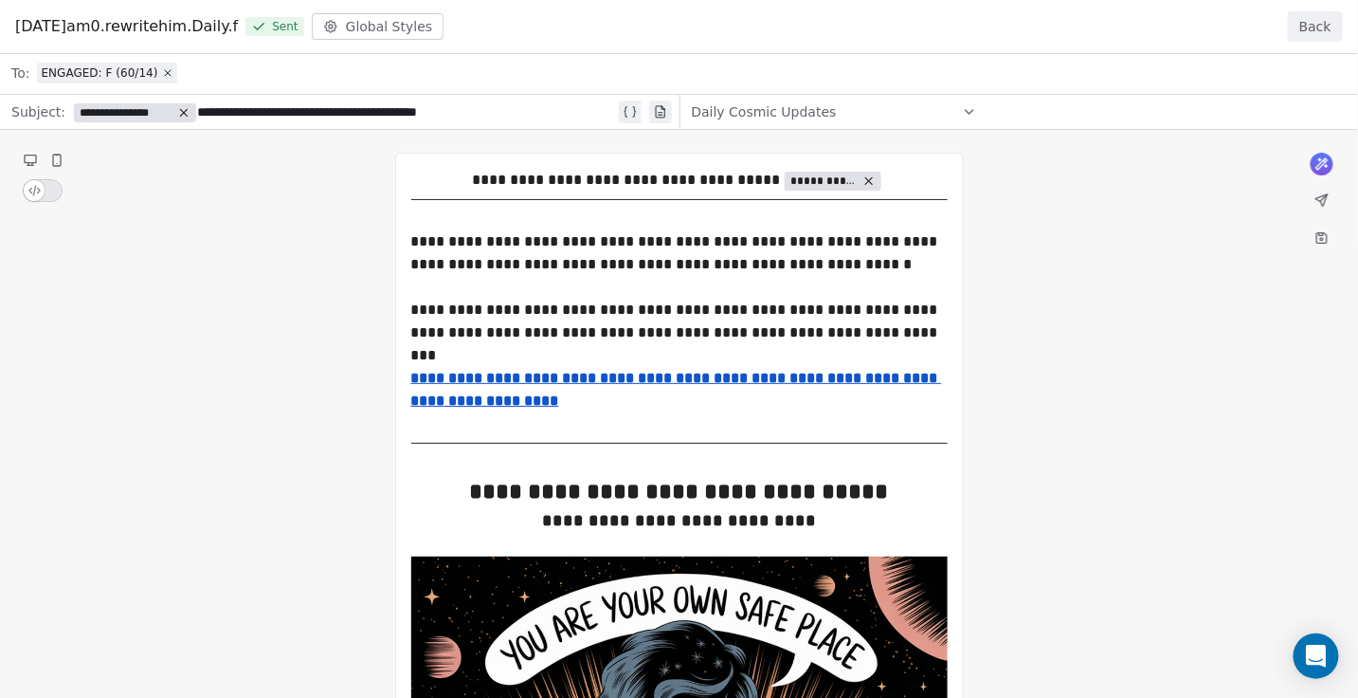
click at [1314, 41] on button "Back" at bounding box center [1315, 26] width 55 height 30
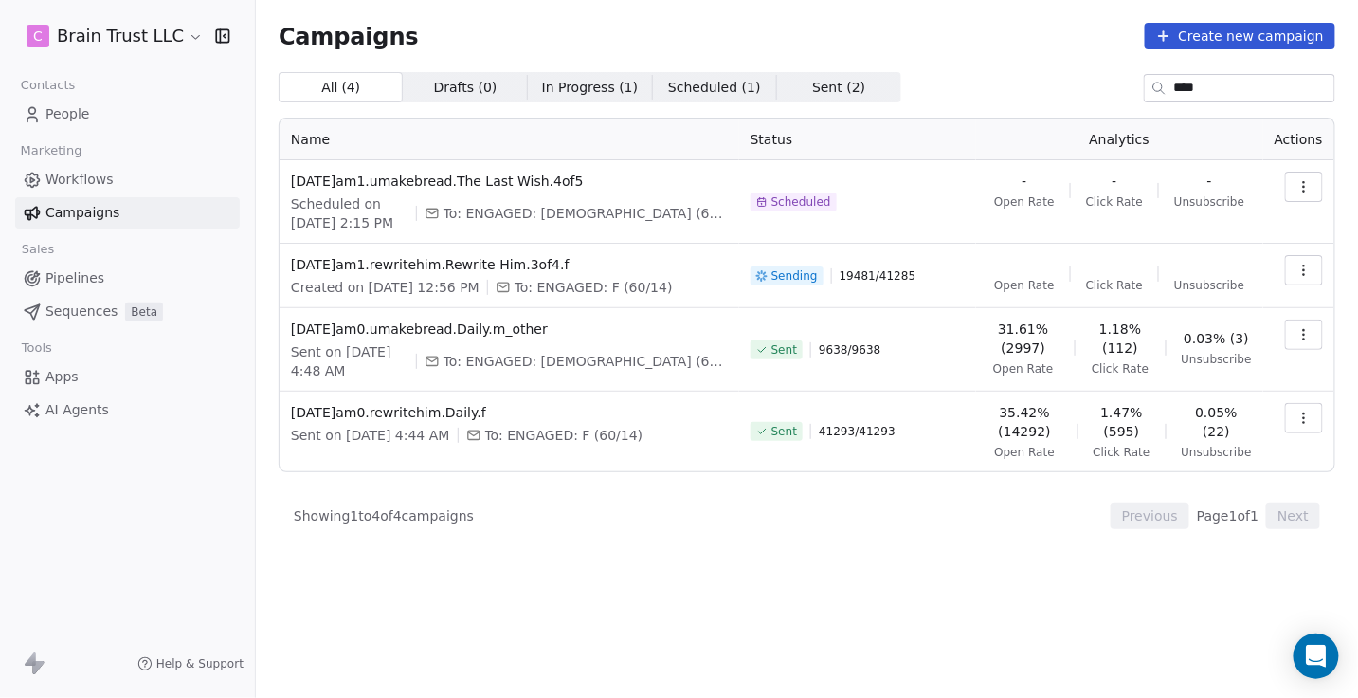
click at [1202, 91] on input "****" at bounding box center [1255, 88] width 160 height 27
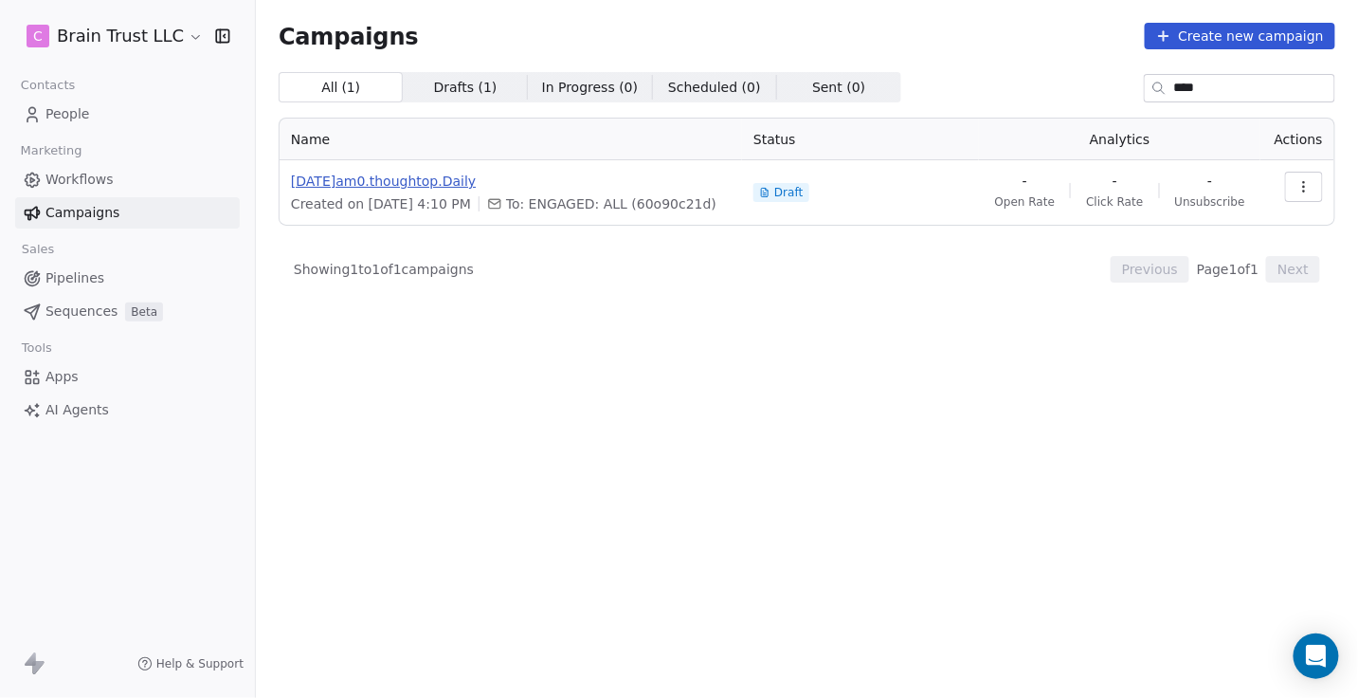
type input "****"
click at [452, 185] on span "[DATE]am0.thoughtop.Daily" at bounding box center [511, 181] width 440 height 19
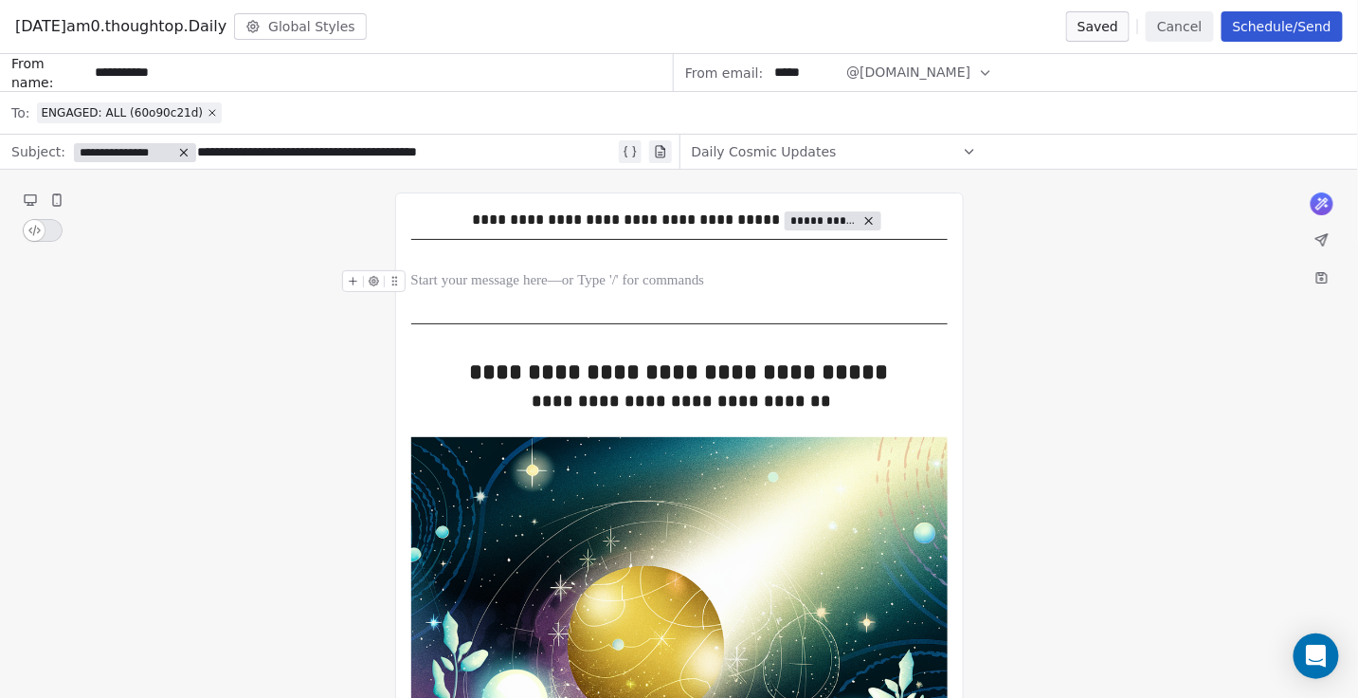
click at [483, 282] on div "To enrich screen reader interactions, please activate Accessibility in Grammarl…" at bounding box center [679, 281] width 537 height 23
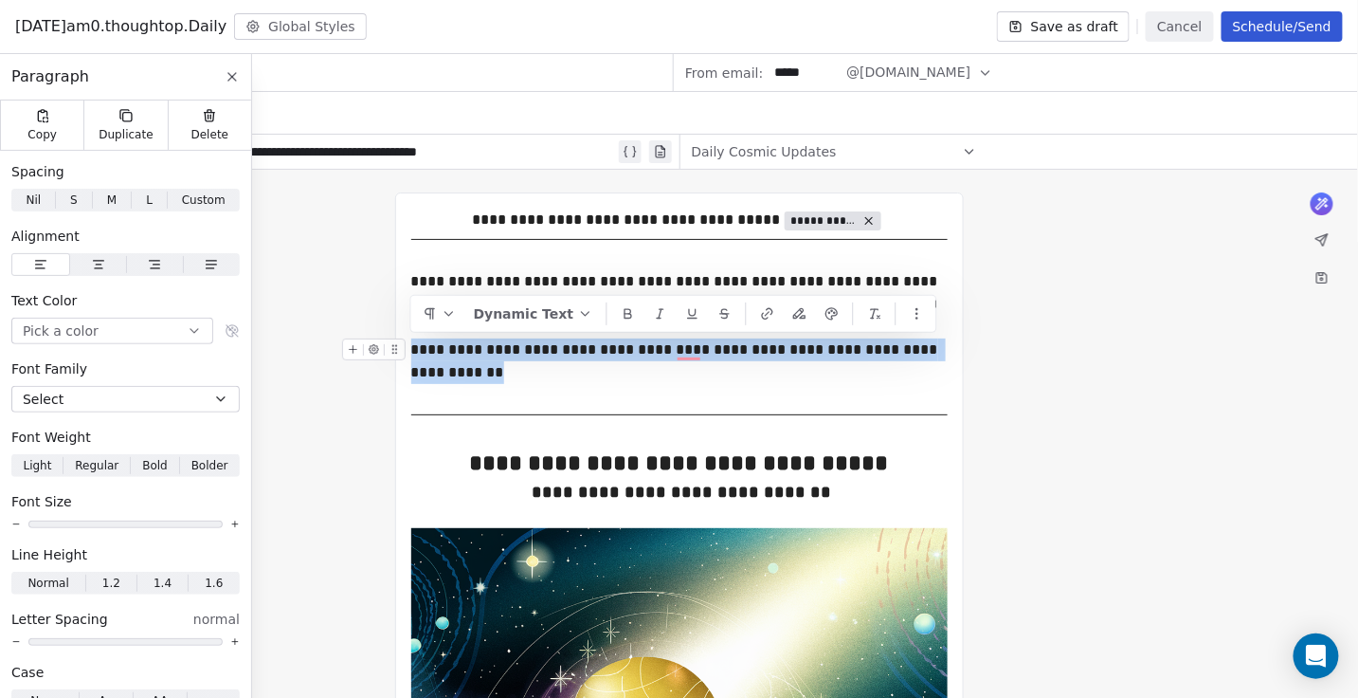
drag, startPoint x: 465, startPoint y: 374, endPoint x: 412, endPoint y: 351, distance: 58.1
click at [412, 351] on div "**********" at bounding box center [679, 361] width 537 height 46
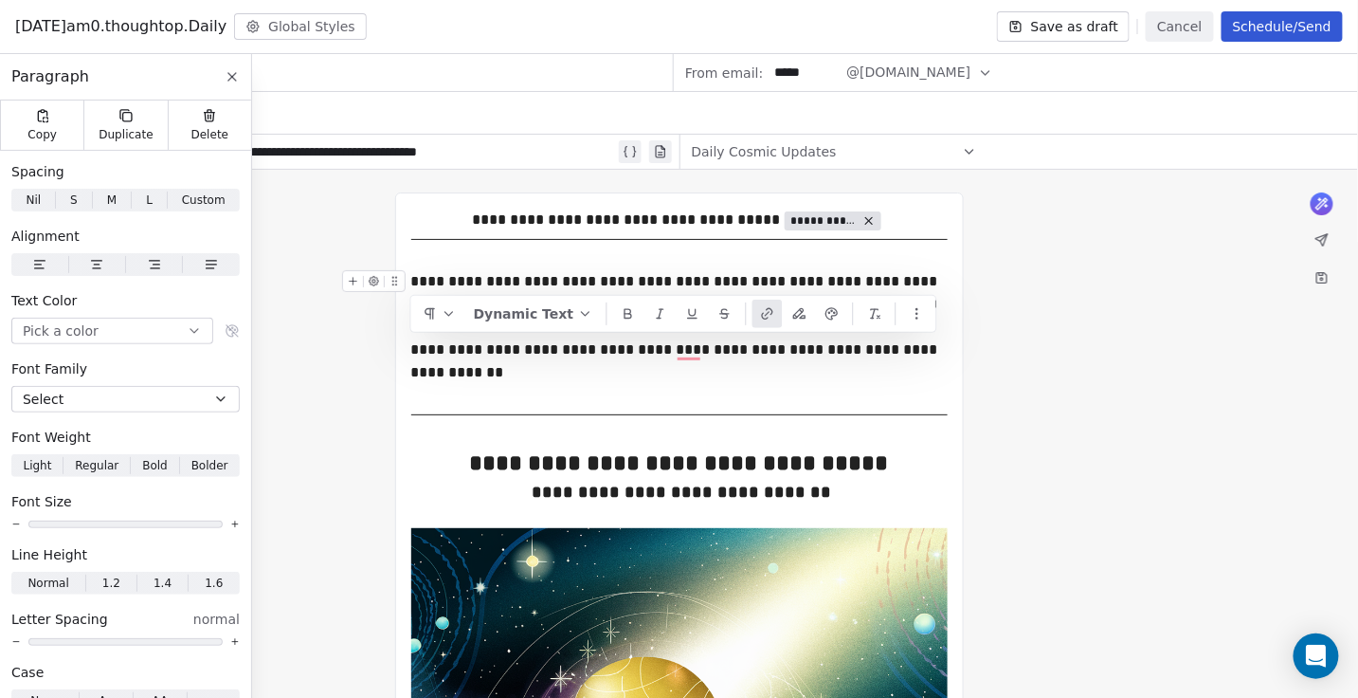
click at [759, 309] on icon "button" at bounding box center [766, 313] width 15 height 15
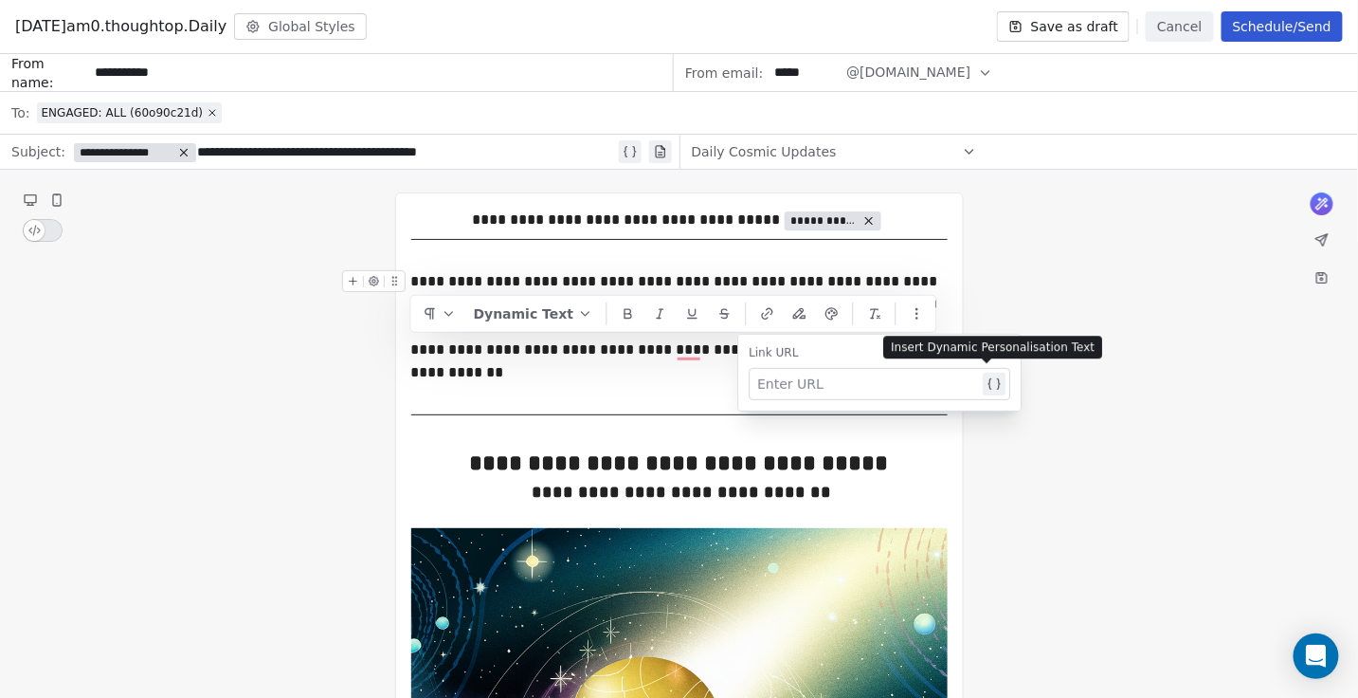
click at [773, 385] on div at bounding box center [868, 384] width 222 height 23
paste div
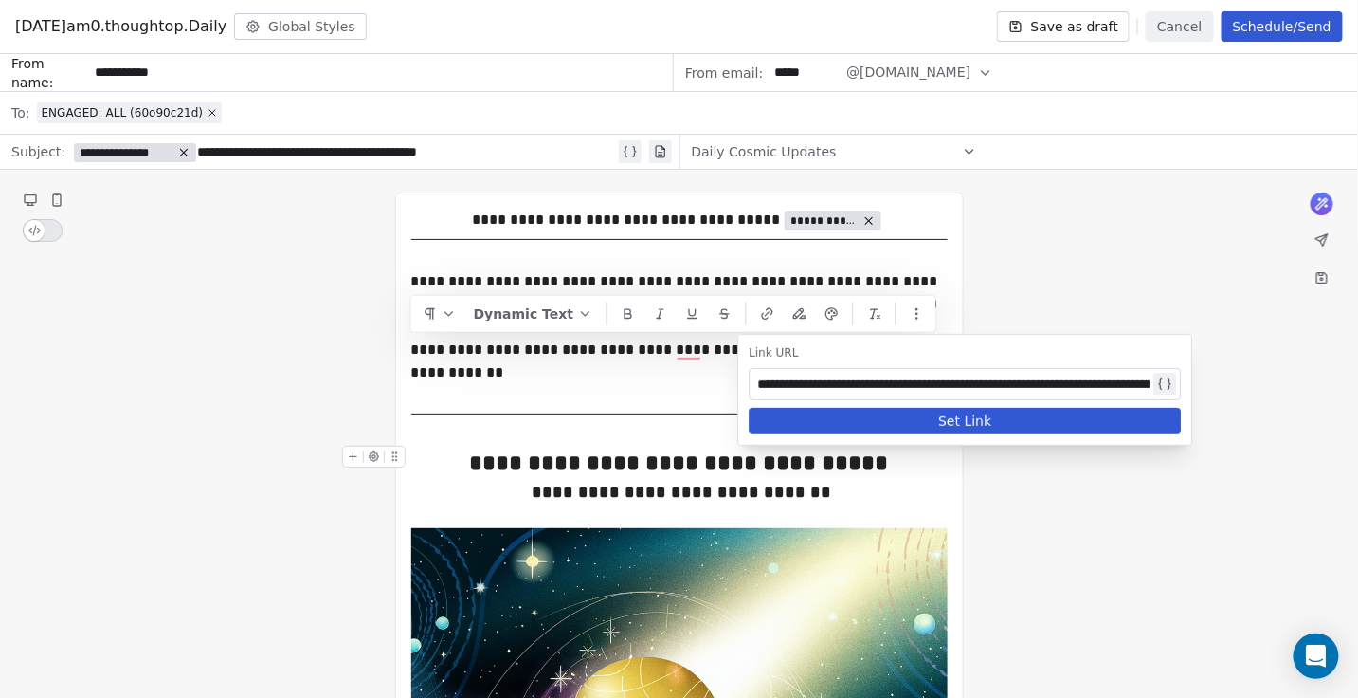
click at [865, 425] on button "Set Link" at bounding box center [965, 421] width 432 height 27
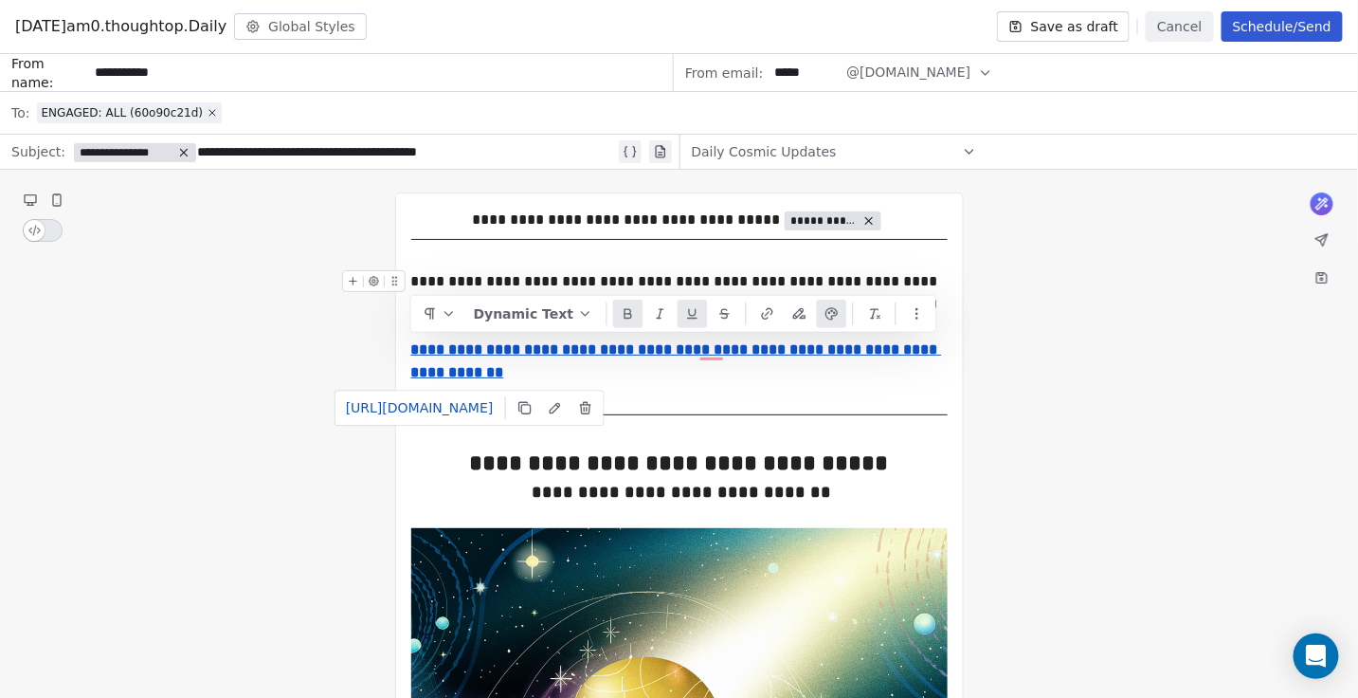
click at [764, 272] on div "**********" at bounding box center [679, 304] width 537 height 68
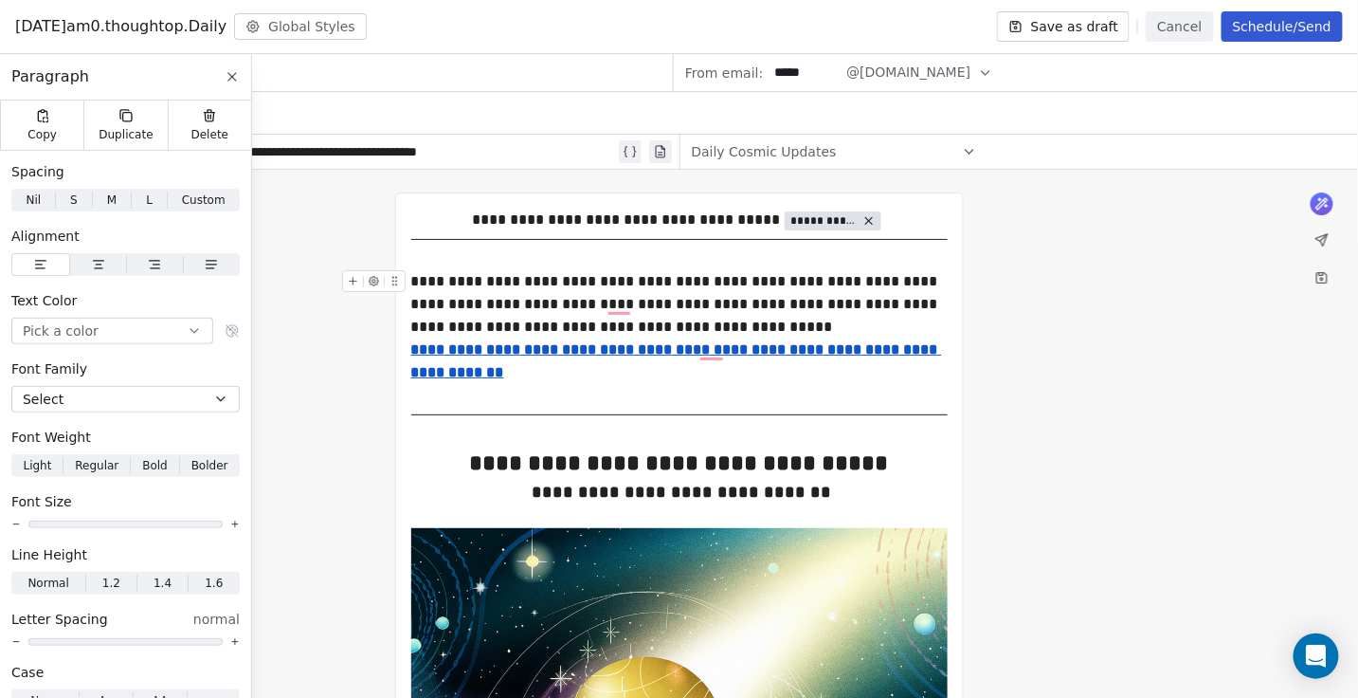
click at [485, 300] on div "**********" at bounding box center [679, 304] width 537 height 68
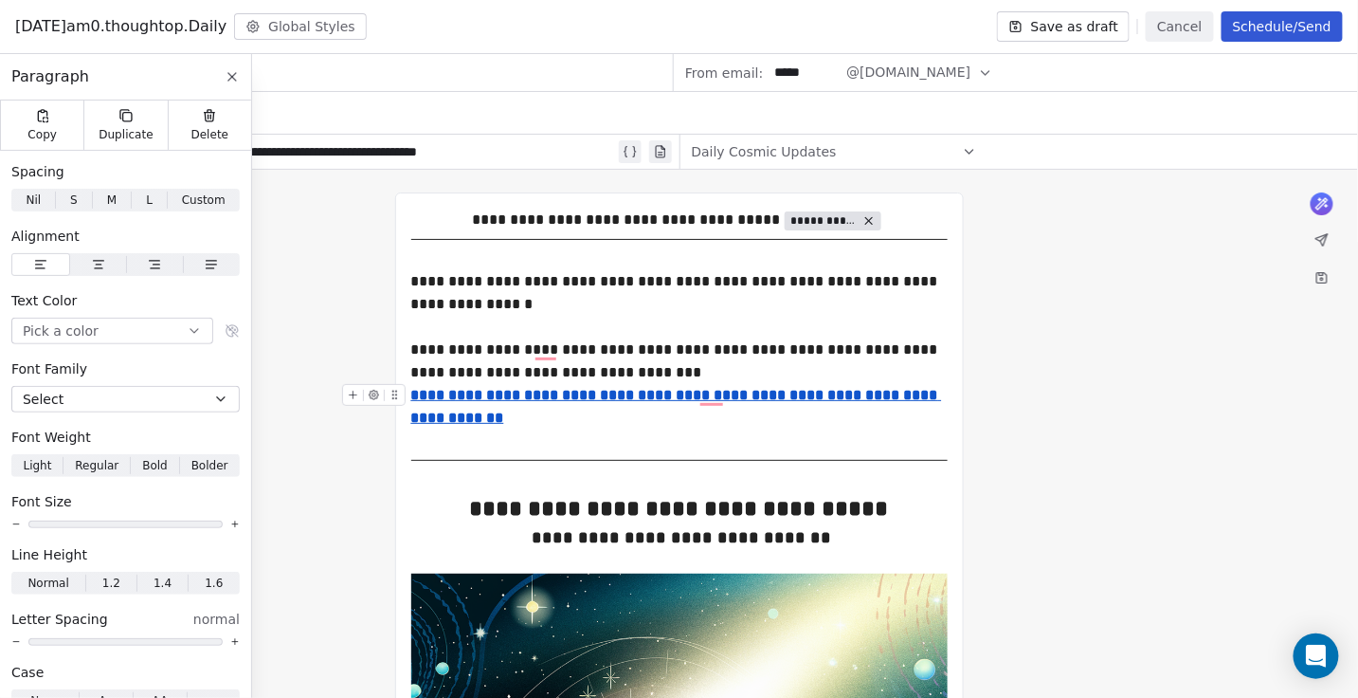
click at [411, 392] on div "To enrich screen reader interactions, please activate Accessibility in Grammarl…" at bounding box center [377, 400] width 71 height 33
click at [415, 394] on u "**********" at bounding box center [676, 406] width 531 height 37
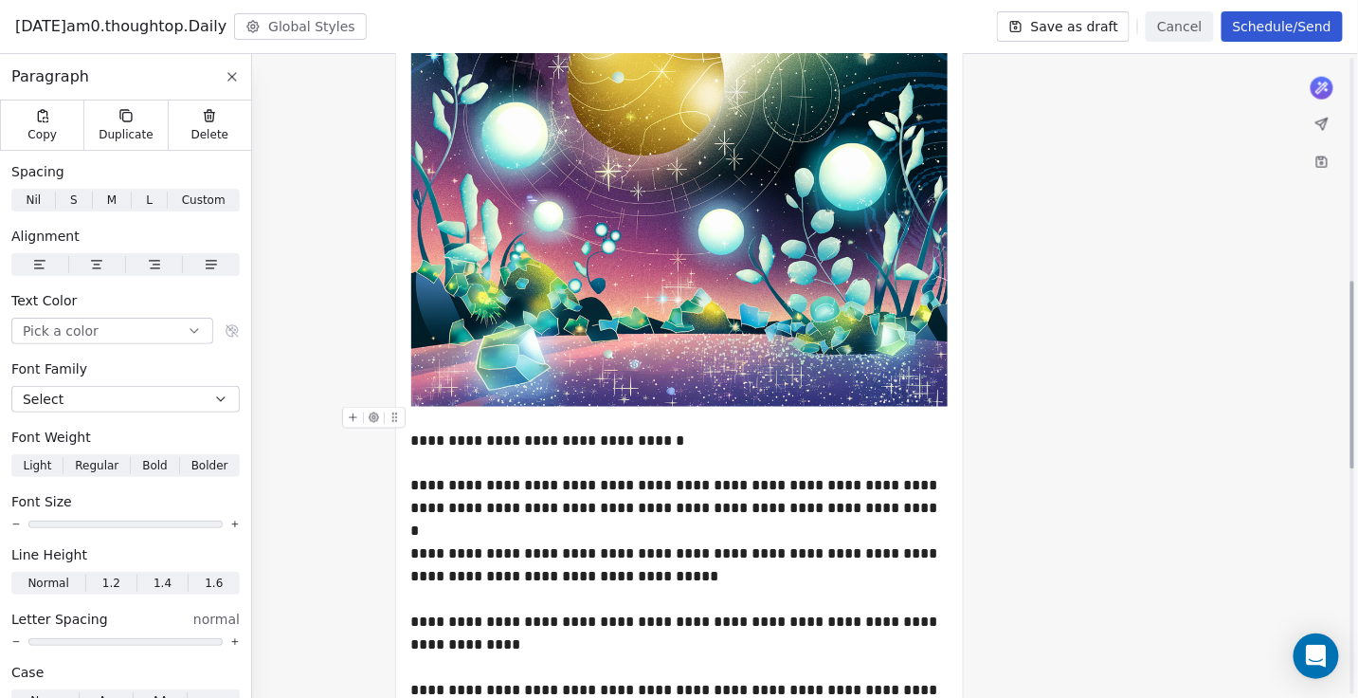
scroll to position [789, 0]
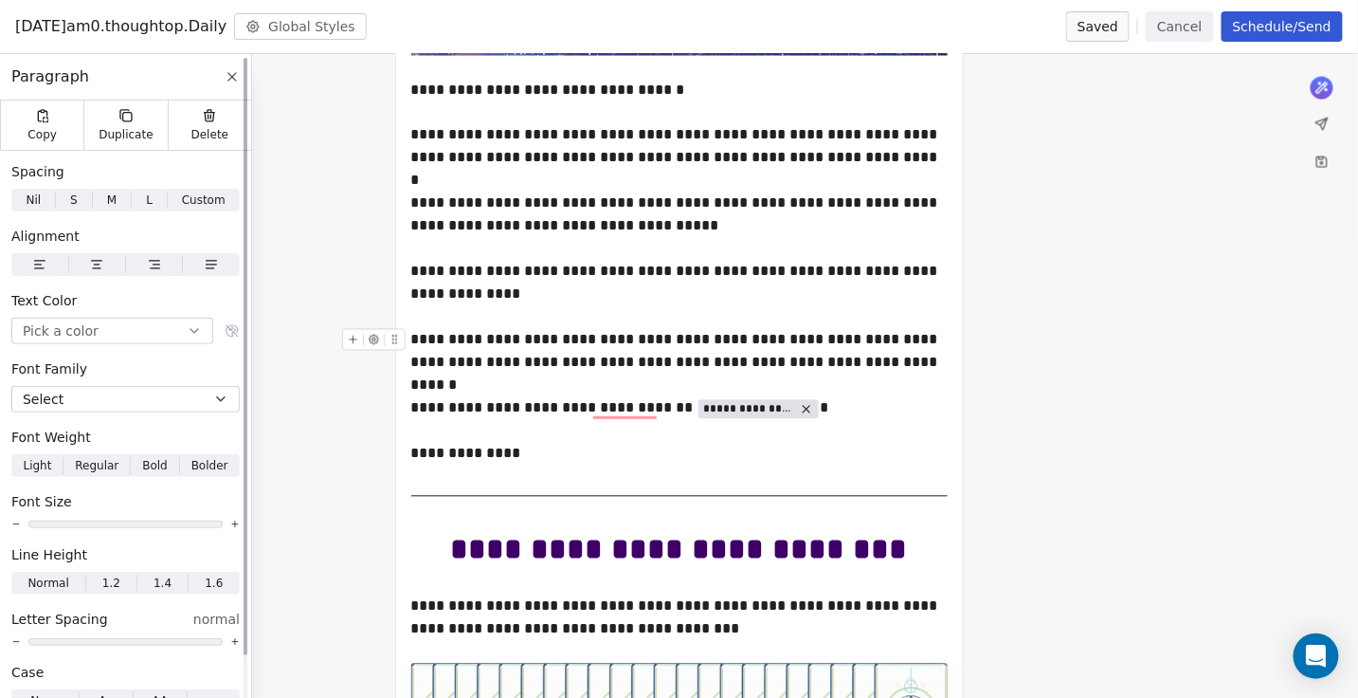
click at [233, 73] on icon at bounding box center [232, 76] width 15 height 15
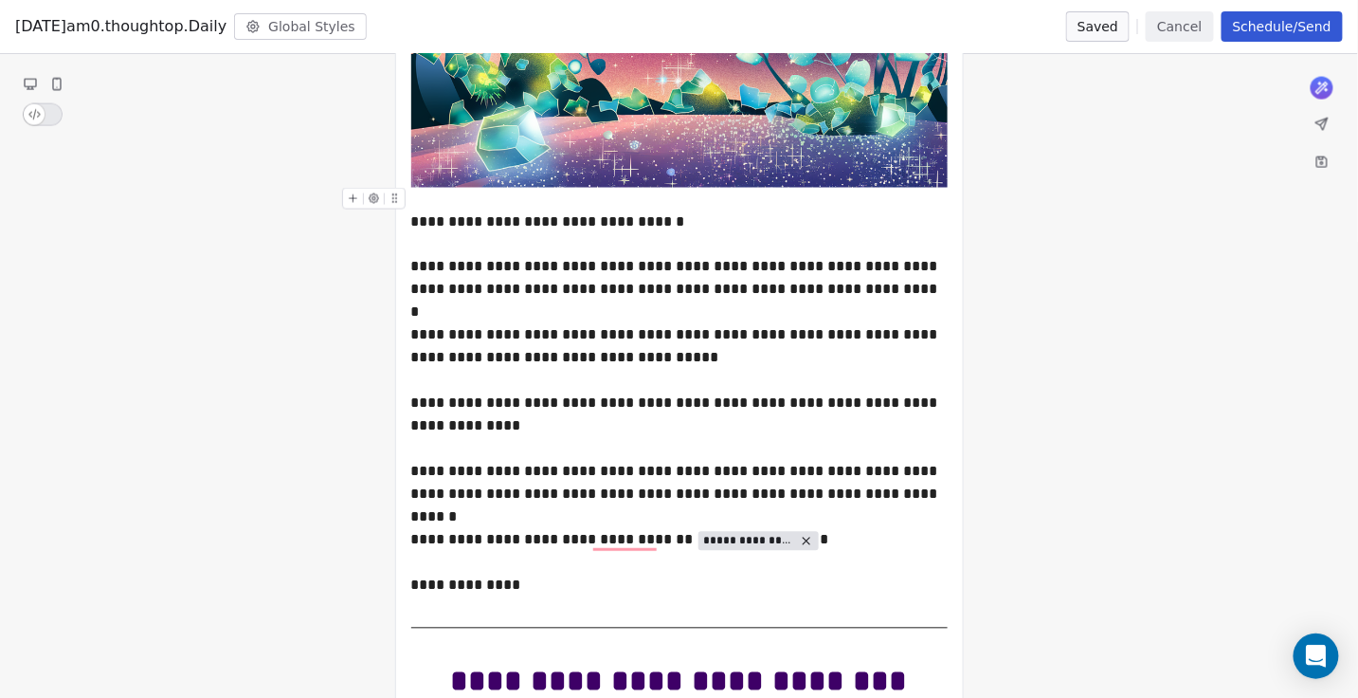
click at [1185, 28] on button "Cancel" at bounding box center [1179, 26] width 67 height 30
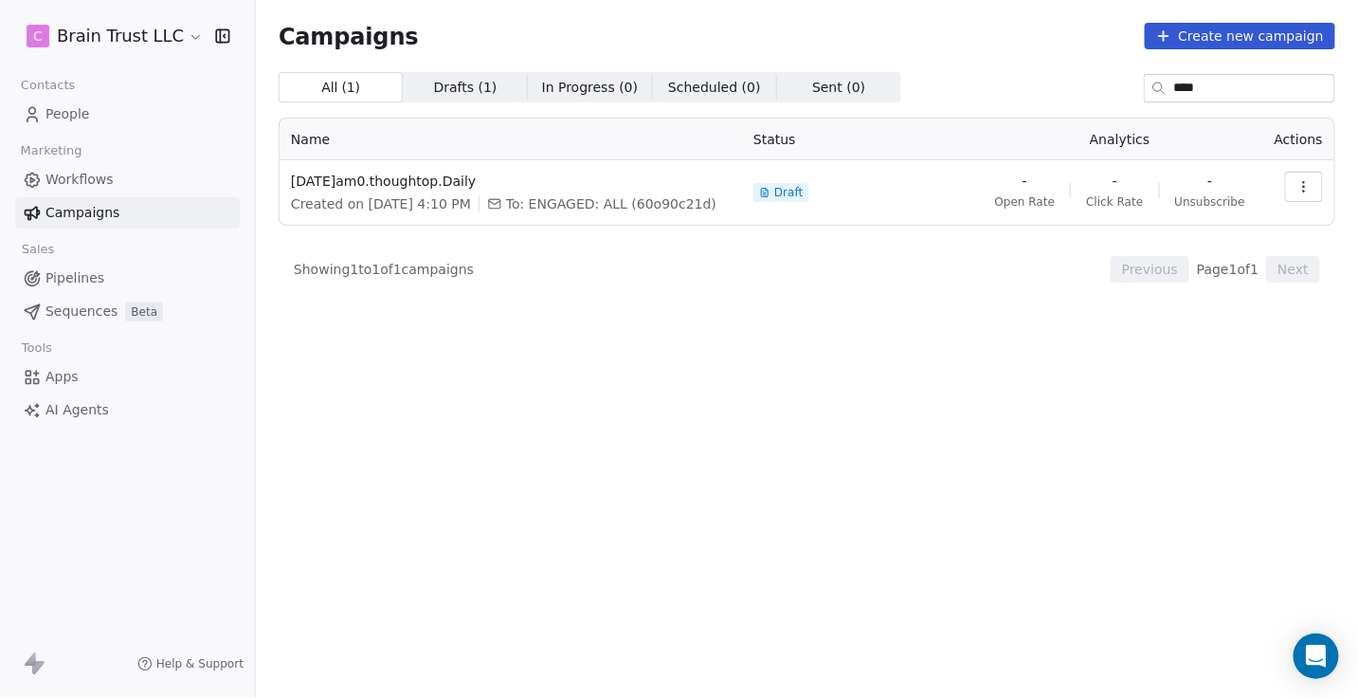
click at [1303, 187] on icon "button" at bounding box center [1304, 186] width 15 height 15
click at [1175, 289] on span "Duplicate" at bounding box center [1191, 290] width 72 height 23
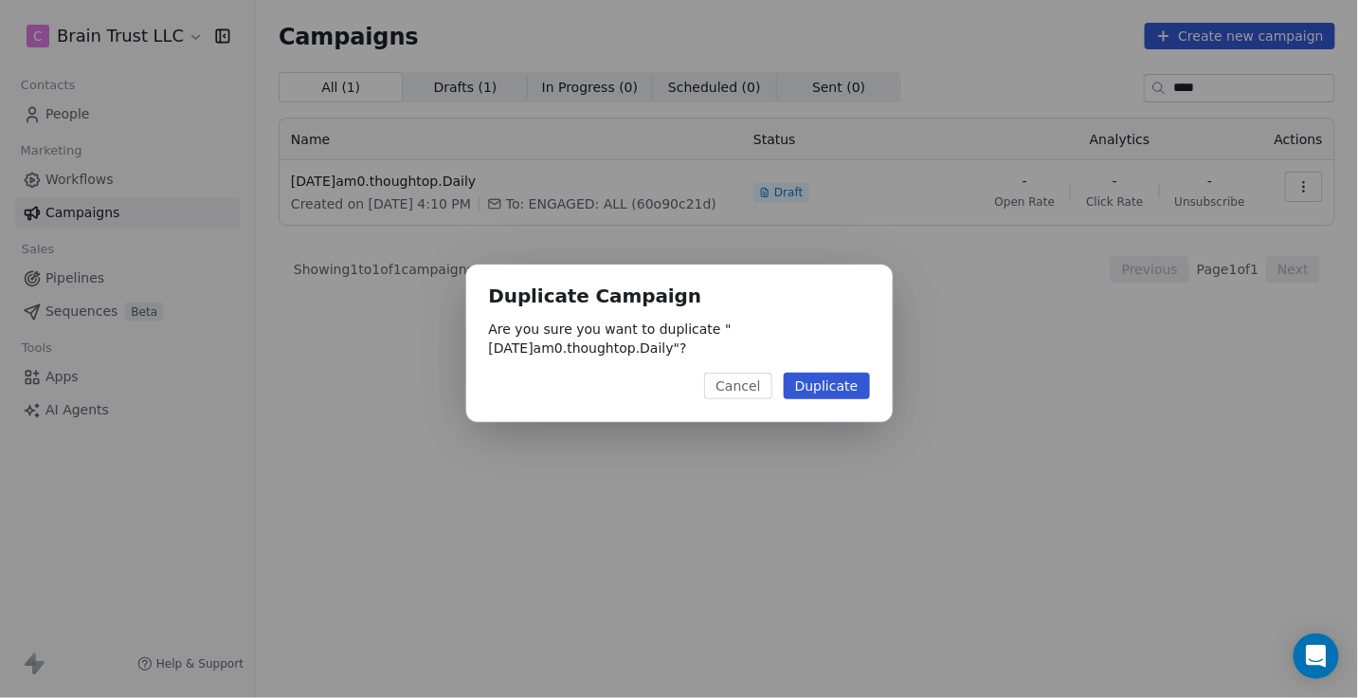
click at [832, 388] on button "Duplicate" at bounding box center [827, 386] width 86 height 27
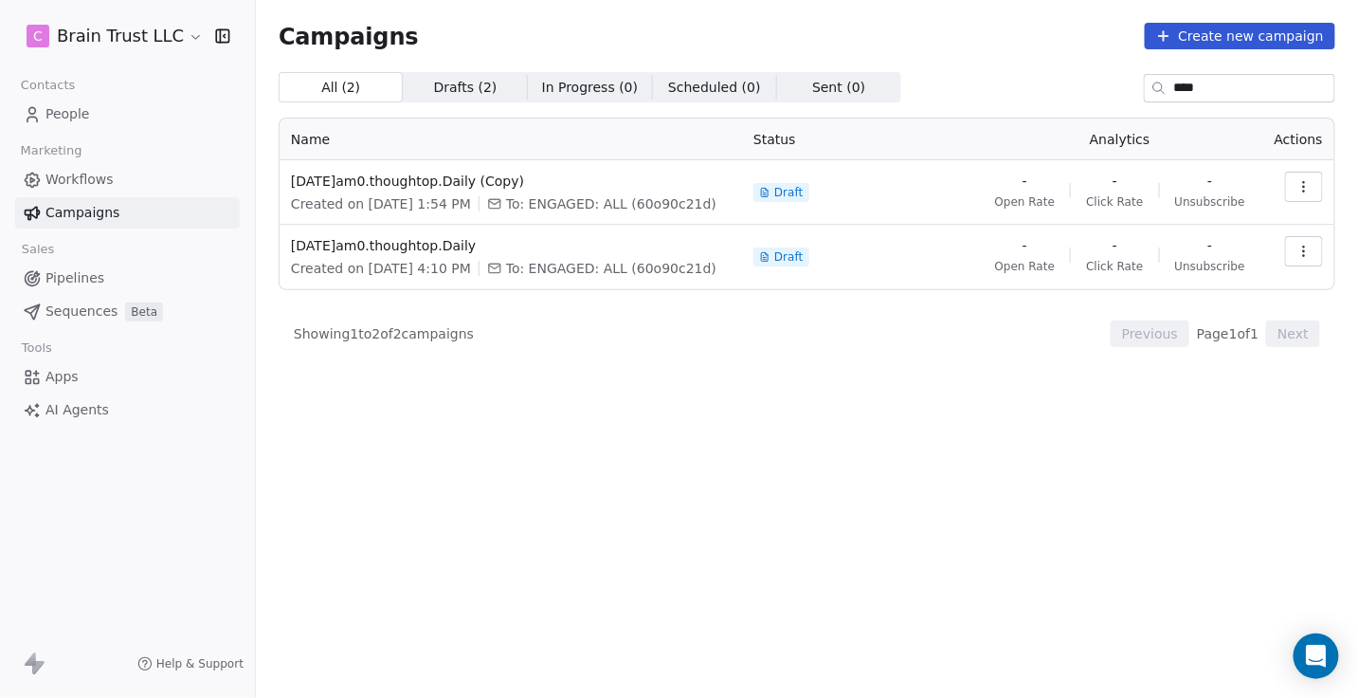
click at [1307, 187] on icon "button" at bounding box center [1304, 186] width 15 height 15
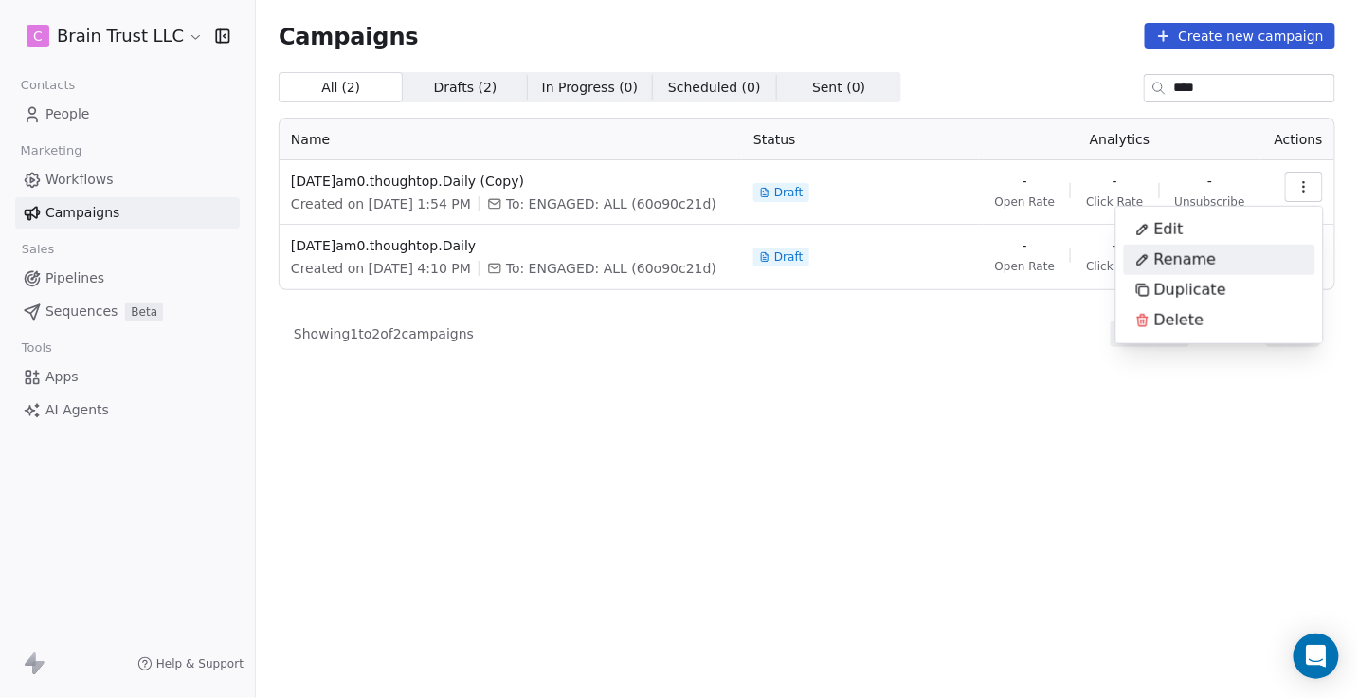
click at [1180, 257] on span "Rename" at bounding box center [1186, 259] width 63 height 23
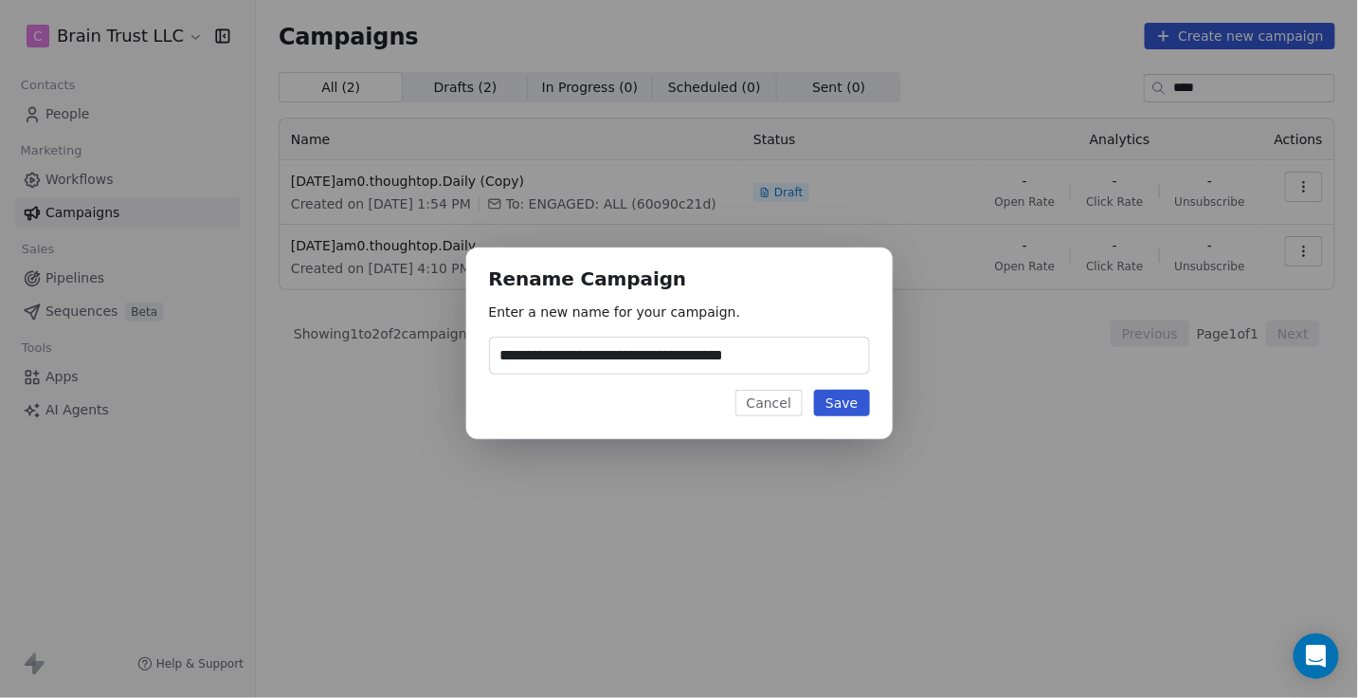
type input "**********"
click at [845, 403] on button "Save" at bounding box center [841, 403] width 55 height 27
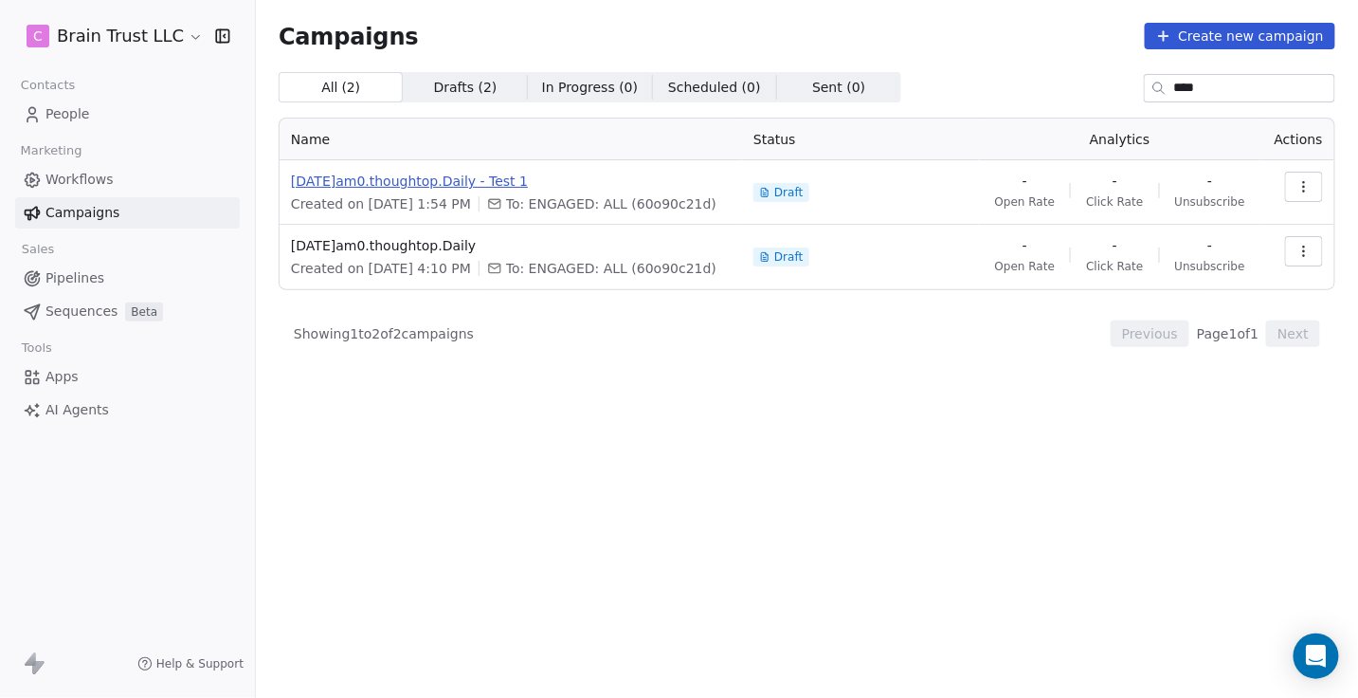
click at [482, 188] on span "[DATE]am0.thoughtop.Daily - Test 1" at bounding box center [511, 181] width 440 height 19
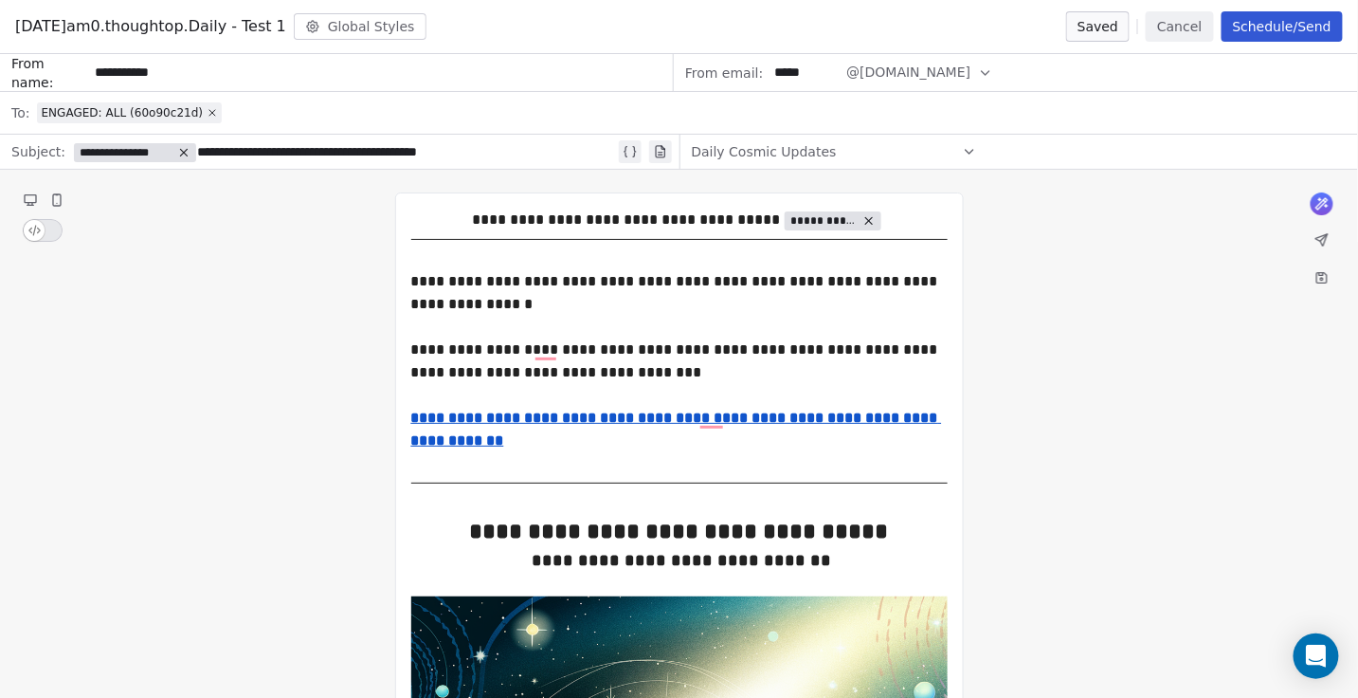
click at [210, 110] on icon at bounding box center [213, 113] width 6 height 6
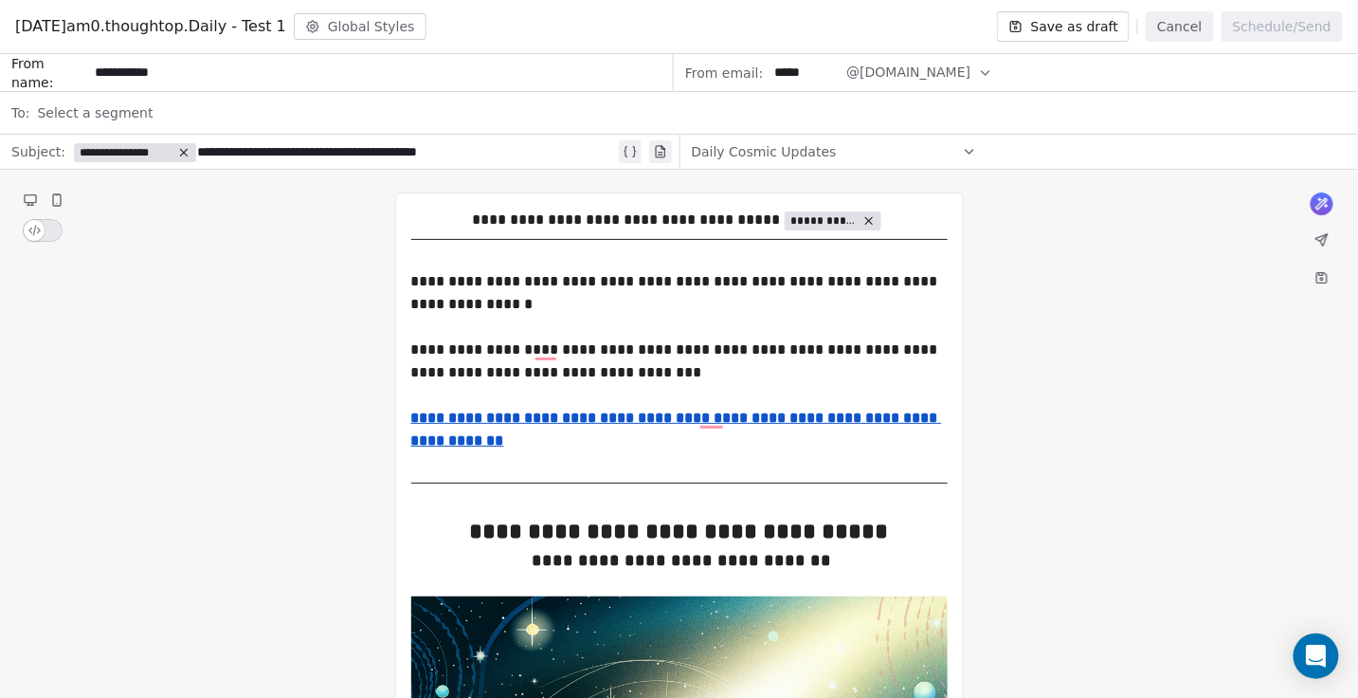
click at [105, 108] on span "Select a segment" at bounding box center [95, 112] width 116 height 19
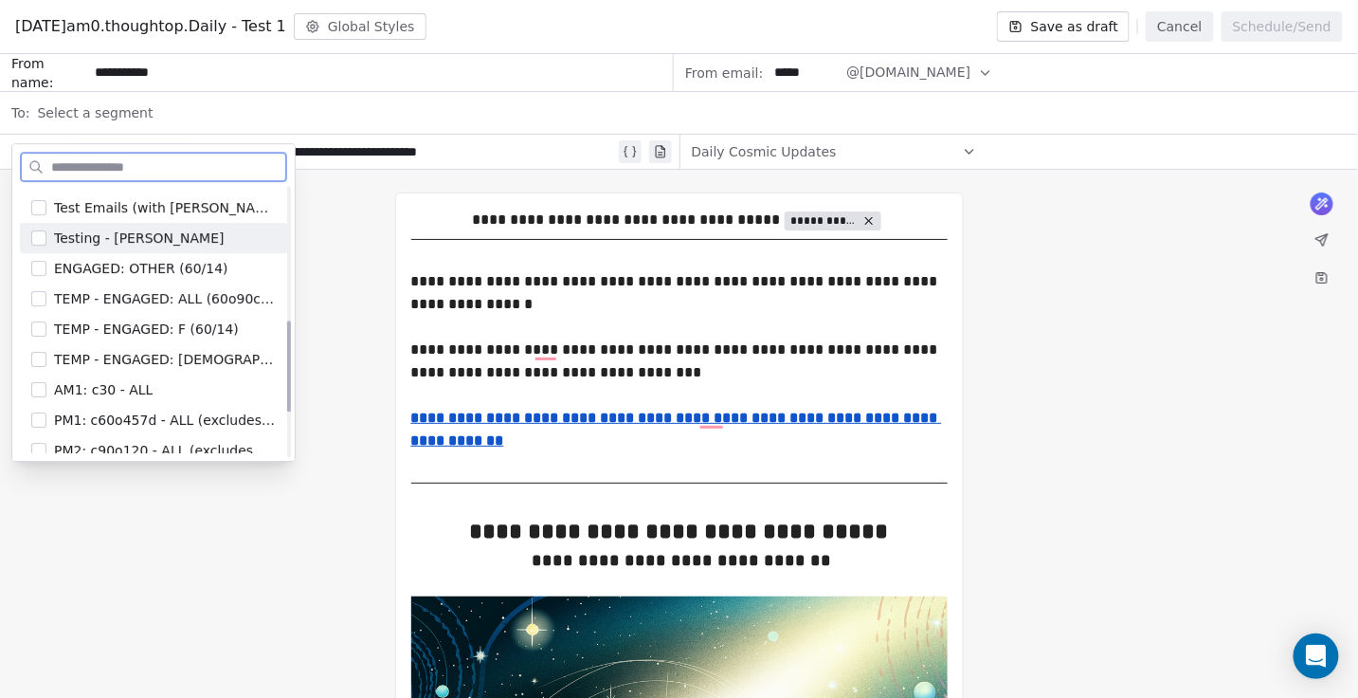
click at [142, 236] on span "Testing - [PERSON_NAME]" at bounding box center [139, 237] width 170 height 19
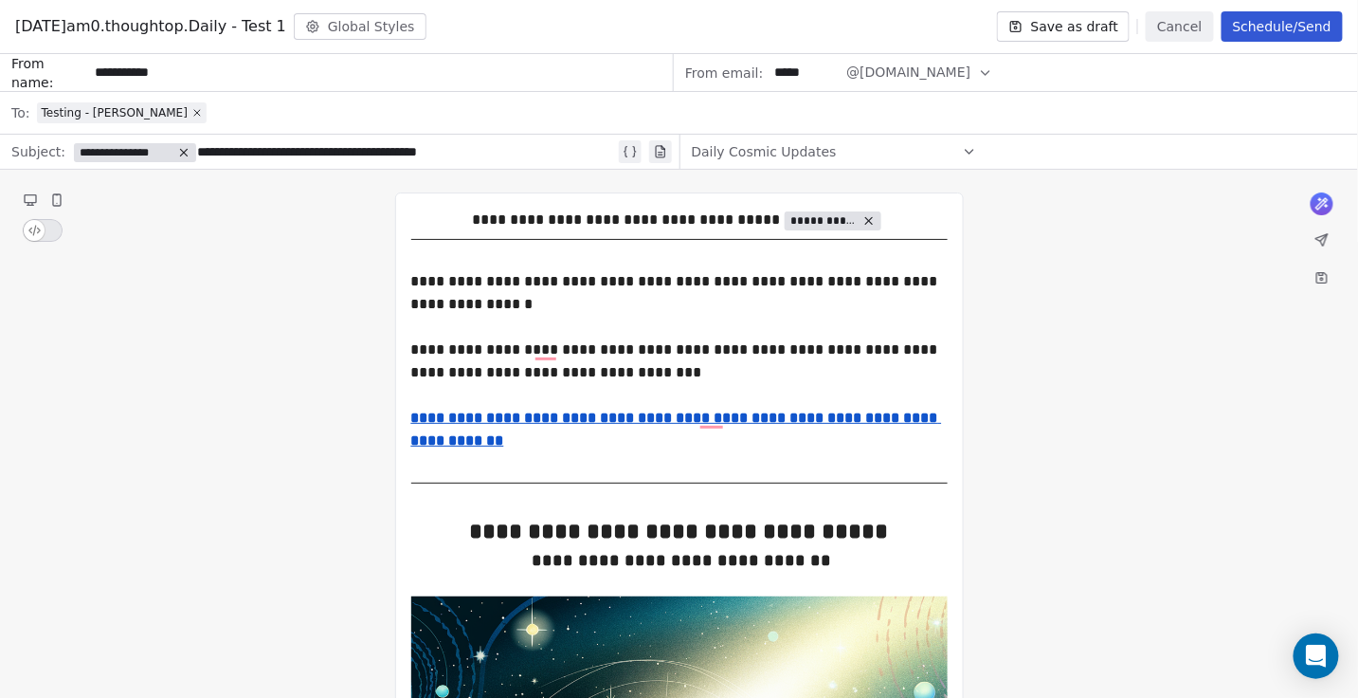
click at [1101, 26] on button "Save as draft" at bounding box center [1064, 26] width 134 height 30
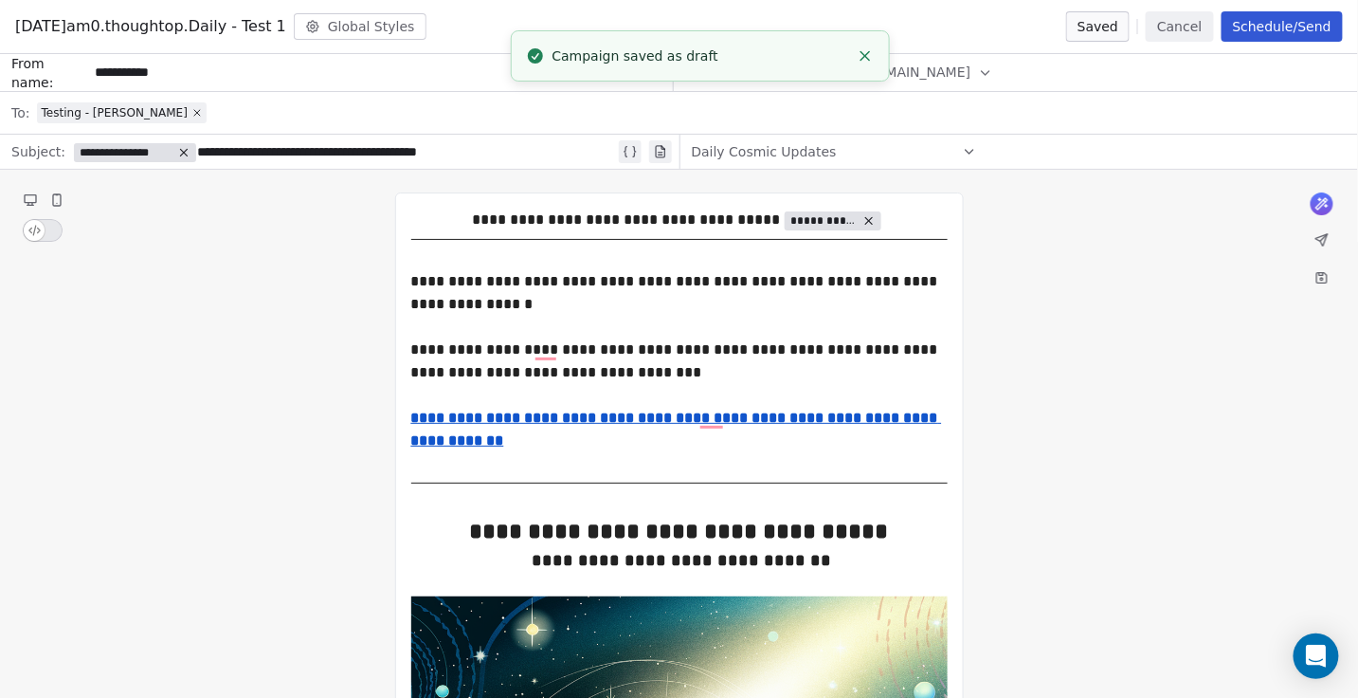
click at [1281, 24] on button "Schedule/Send" at bounding box center [1282, 26] width 121 height 30
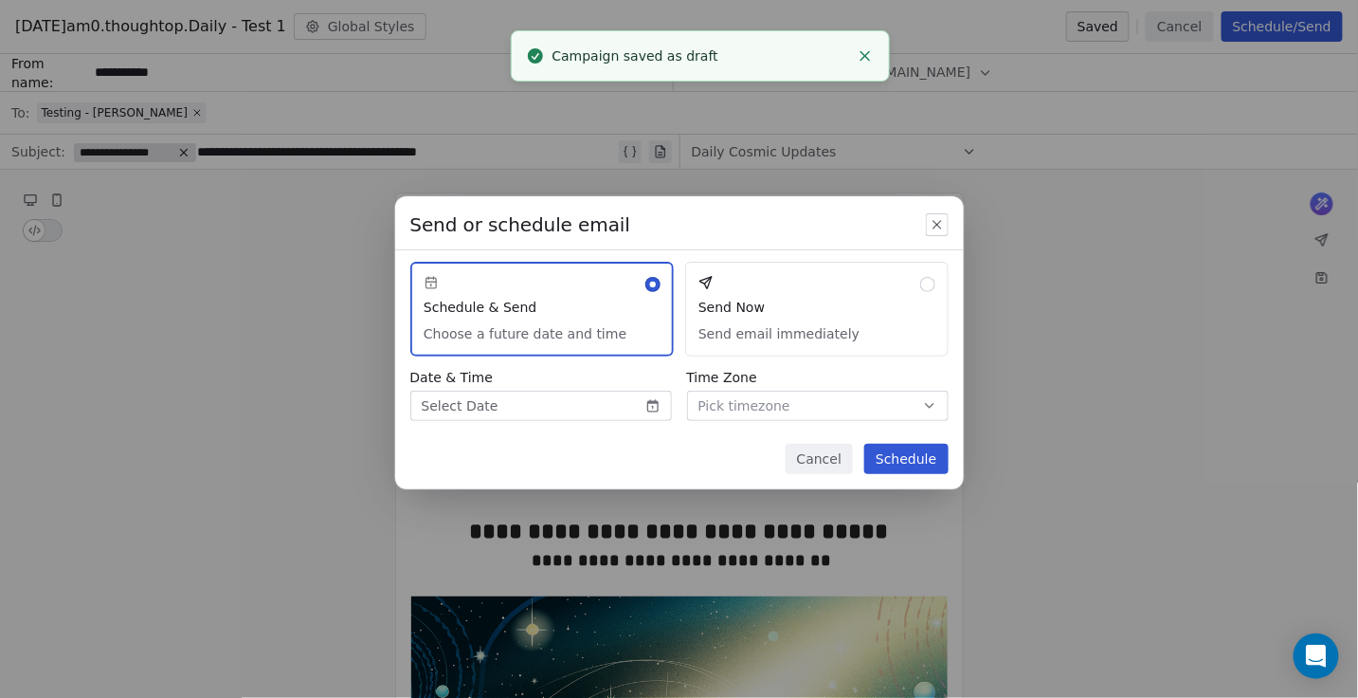
click at [810, 354] on button "Send Now Send email immediately" at bounding box center [817, 309] width 264 height 95
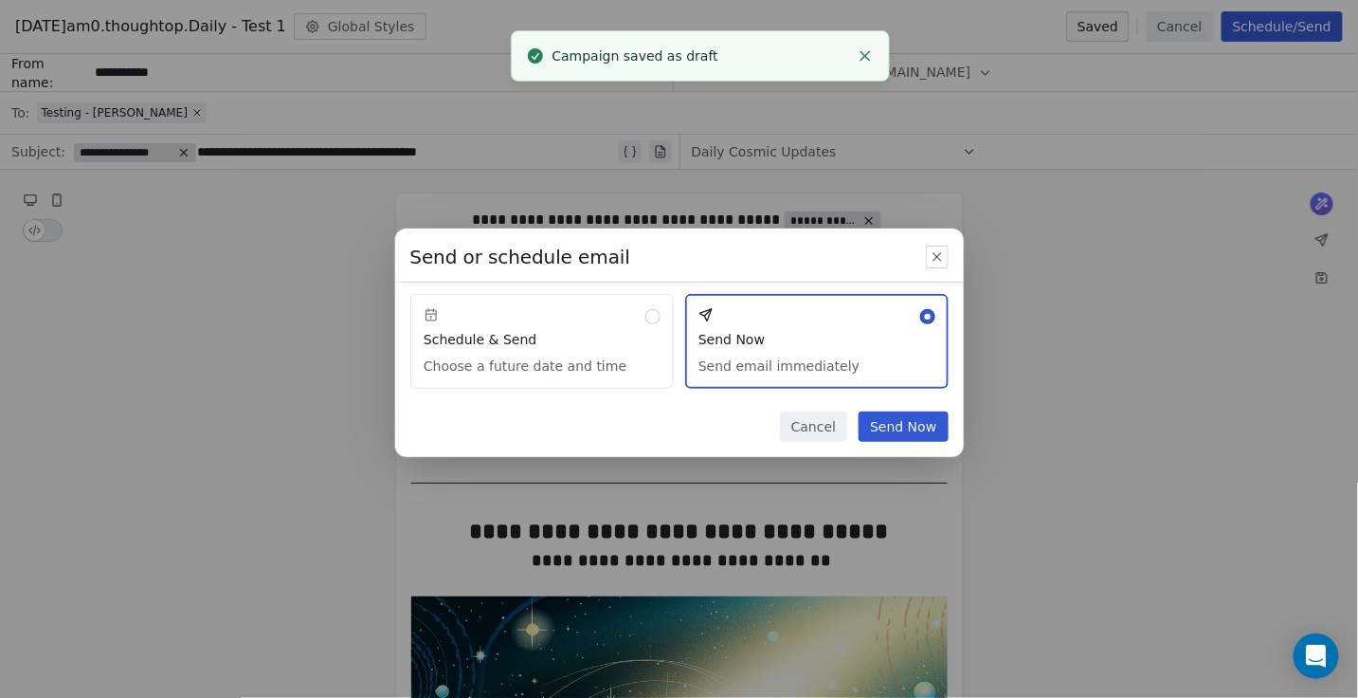
click at [899, 428] on button "Send Now" at bounding box center [903, 426] width 89 height 30
